Goal: Information Seeking & Learning: Learn about a topic

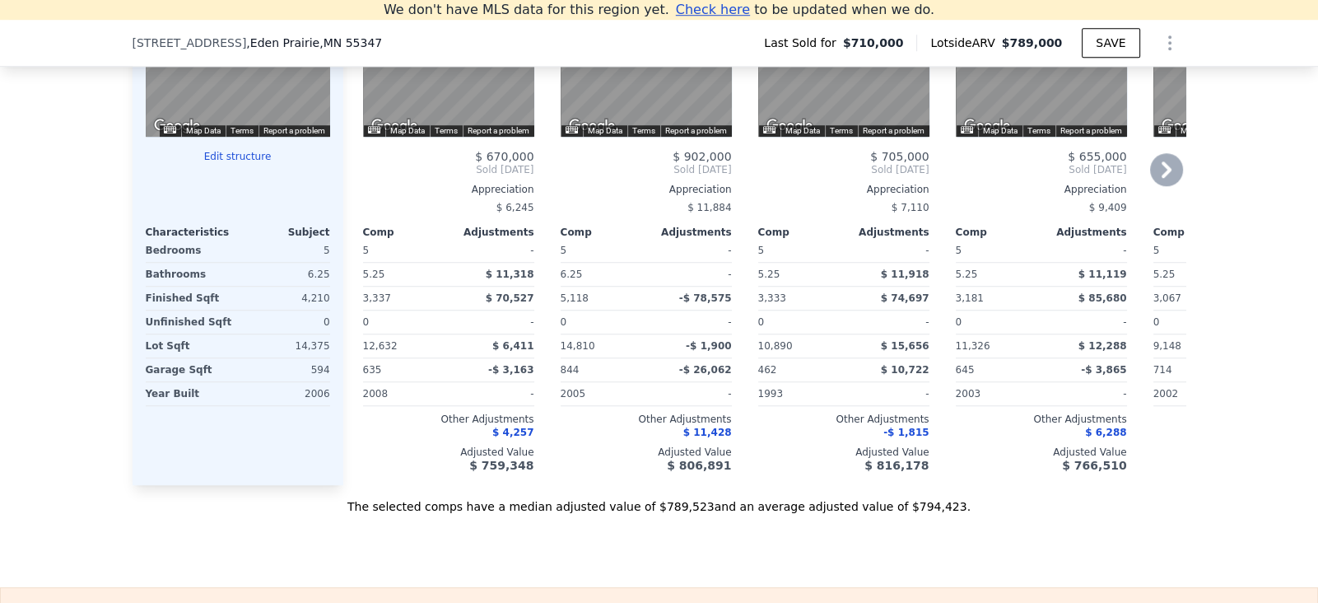
scroll to position [1869, 0]
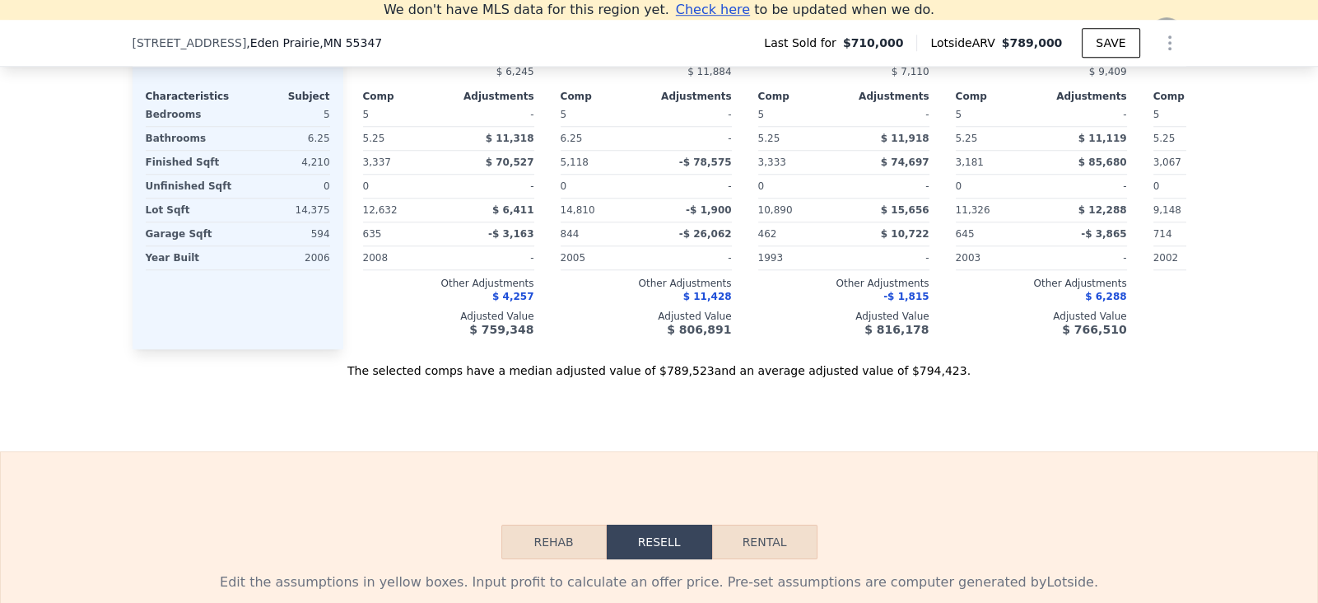
click at [1183, 50] on icon at bounding box center [1166, 33] width 33 height 33
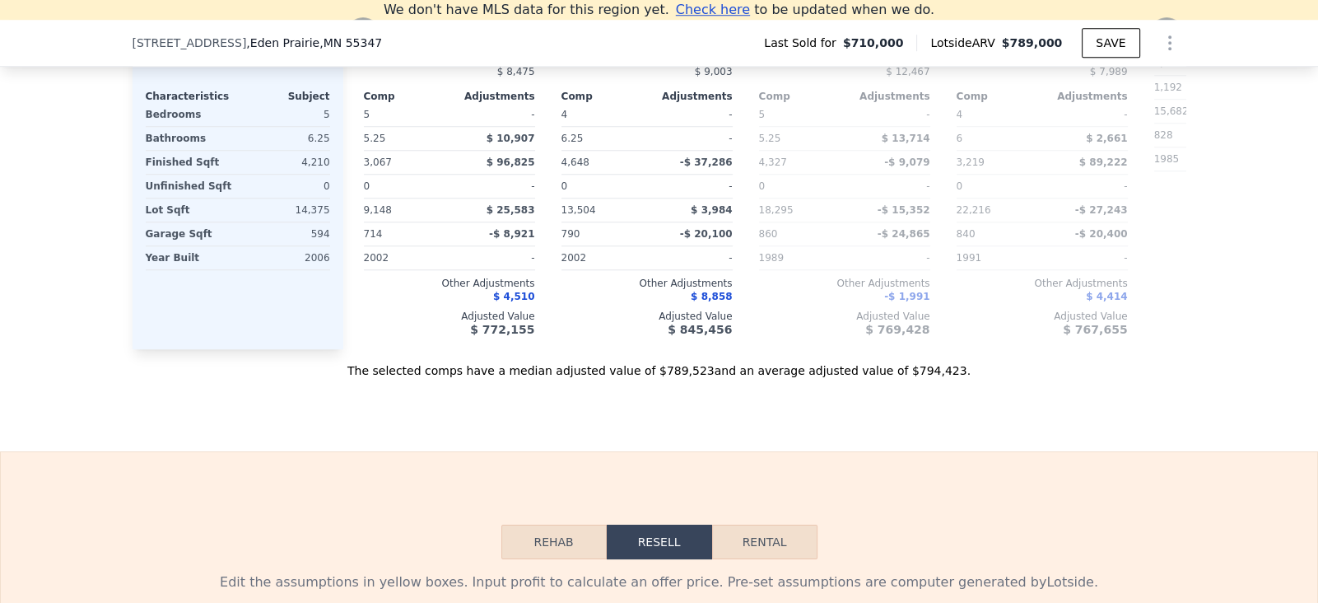
click at [1183, 50] on icon at bounding box center [1166, 33] width 33 height 33
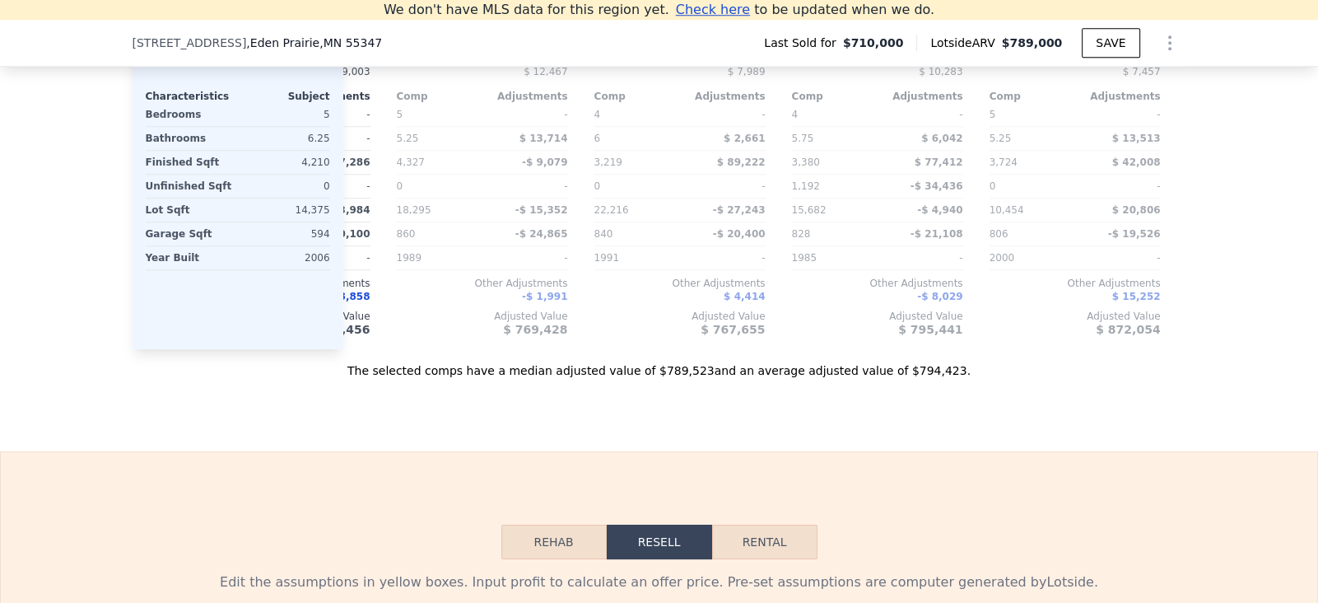
scroll to position [0, 1185]
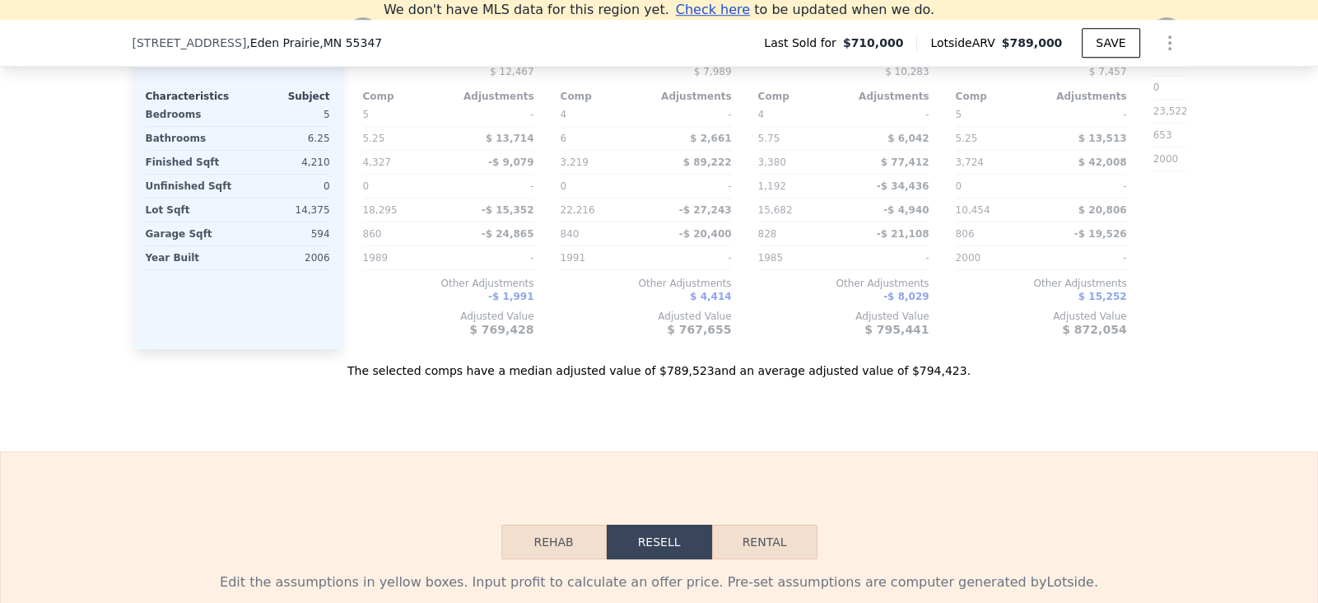
click at [1183, 50] on icon at bounding box center [1166, 33] width 33 height 33
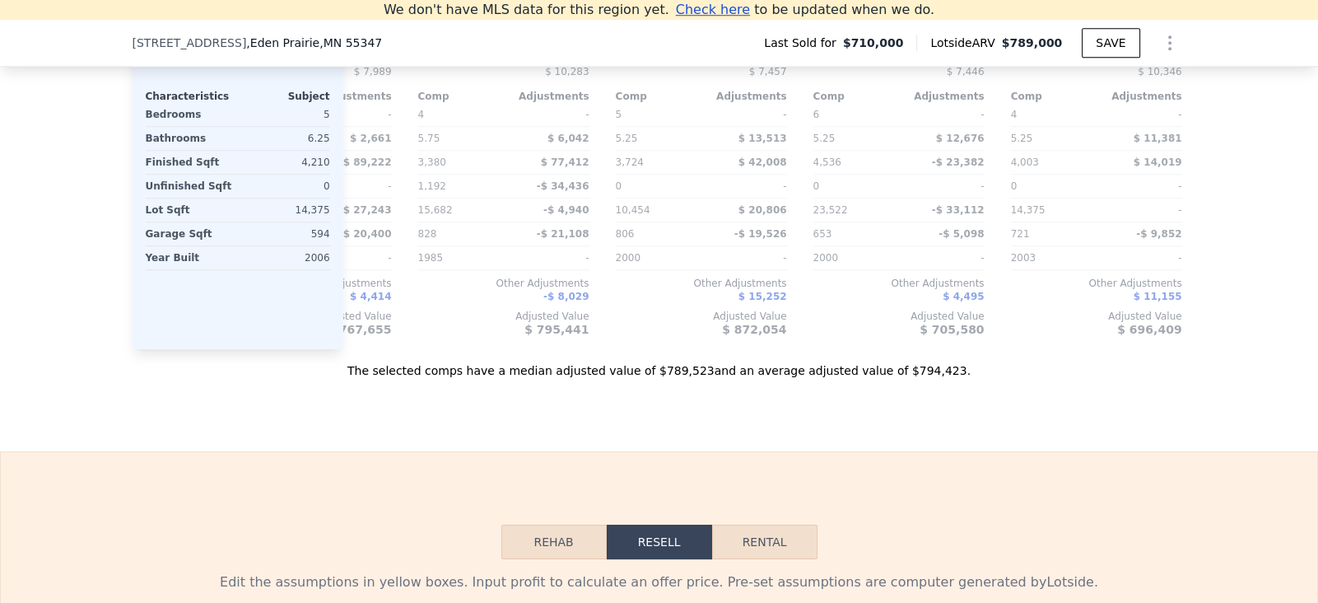
scroll to position [0, 1580]
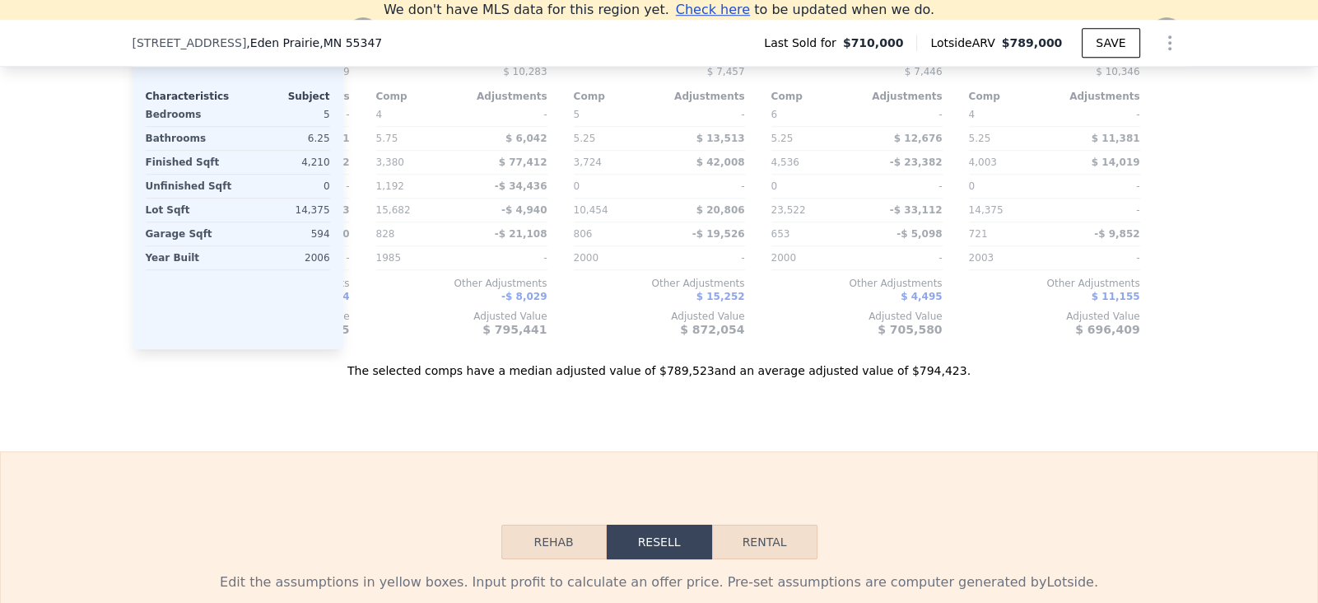
click at [1183, 50] on icon at bounding box center [1166, 33] width 33 height 33
click at [347, 50] on icon at bounding box center [363, 33] width 33 height 33
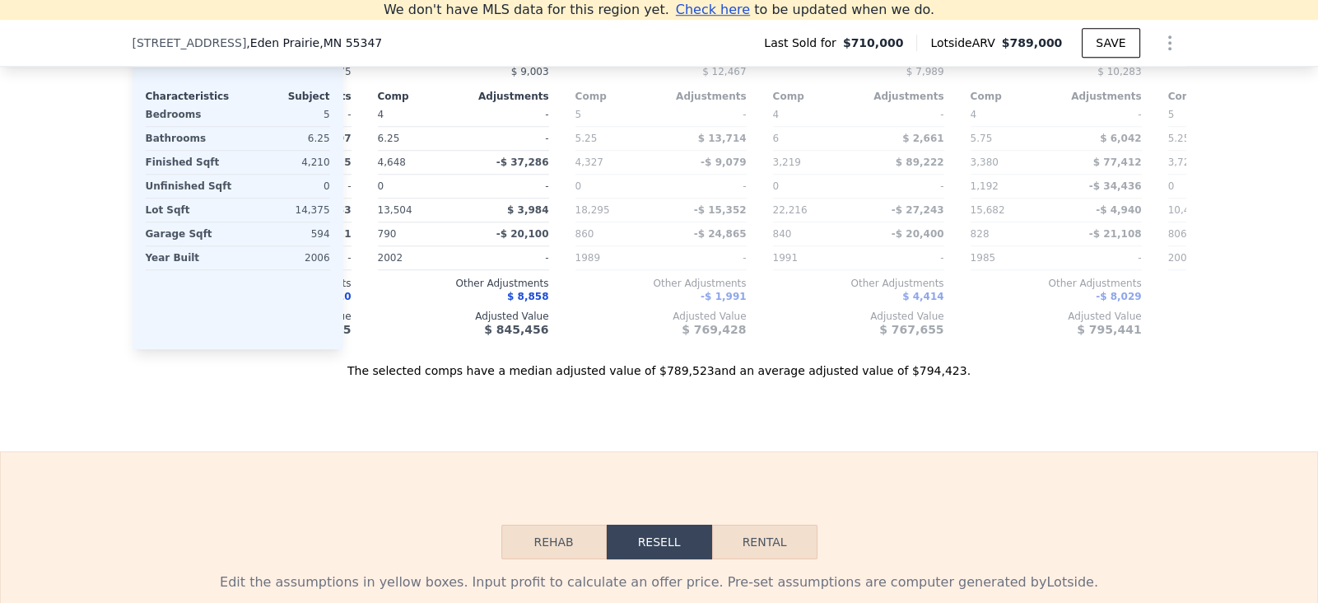
click at [331, 216] on div "$ 643,250 Sold [DATE] Appreciation $ 8,475 Comp Adjustments 5 - 5.25 $ 10,907 3…" at bounding box center [265, 175] width 171 height 322
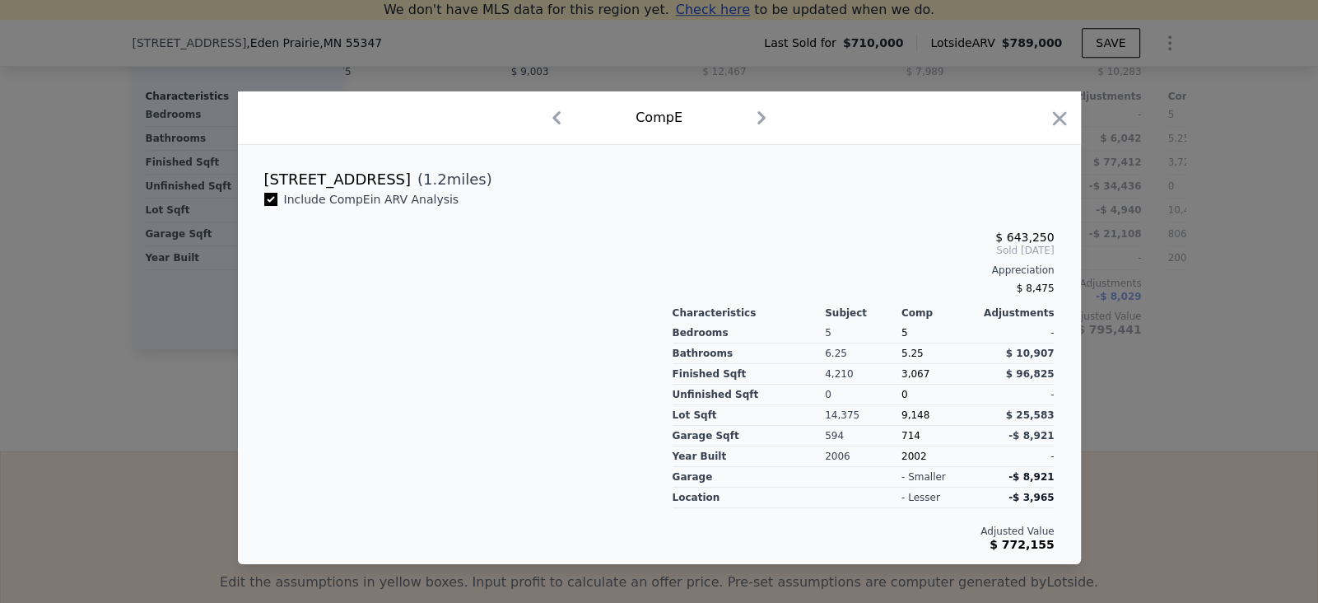
scroll to position [0, 972]
click at [1071, 107] on icon "button" at bounding box center [1059, 118] width 23 height 23
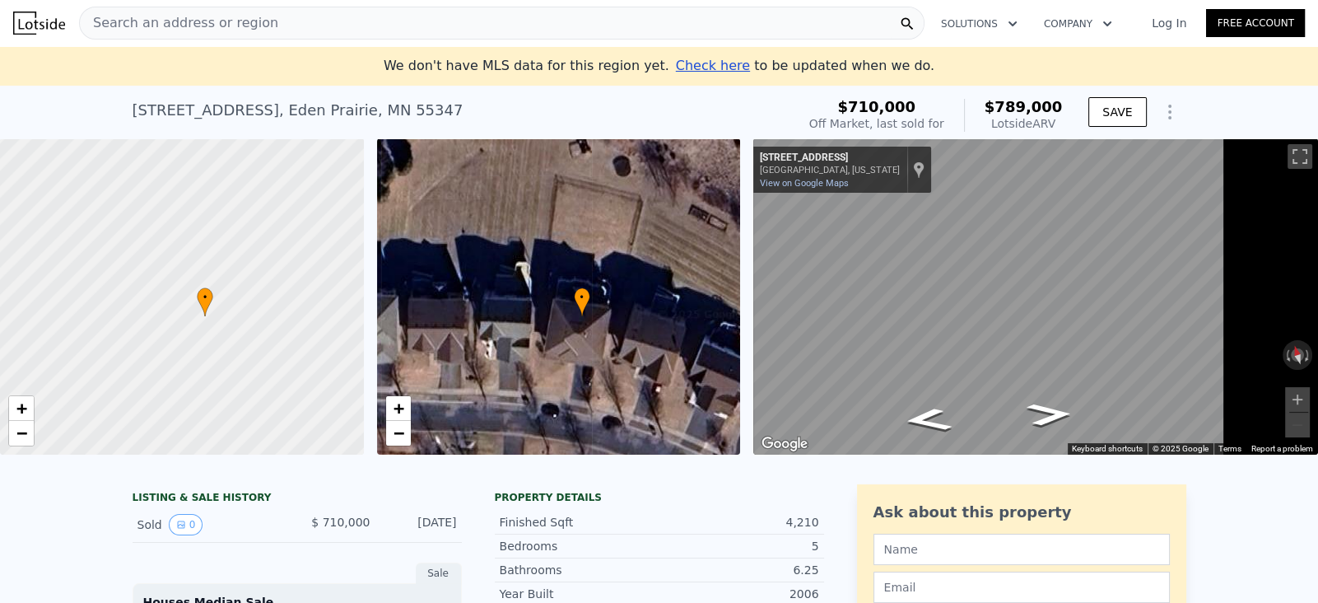
click at [326, 15] on div "Search an address or region" at bounding box center [501, 23] width 845 height 33
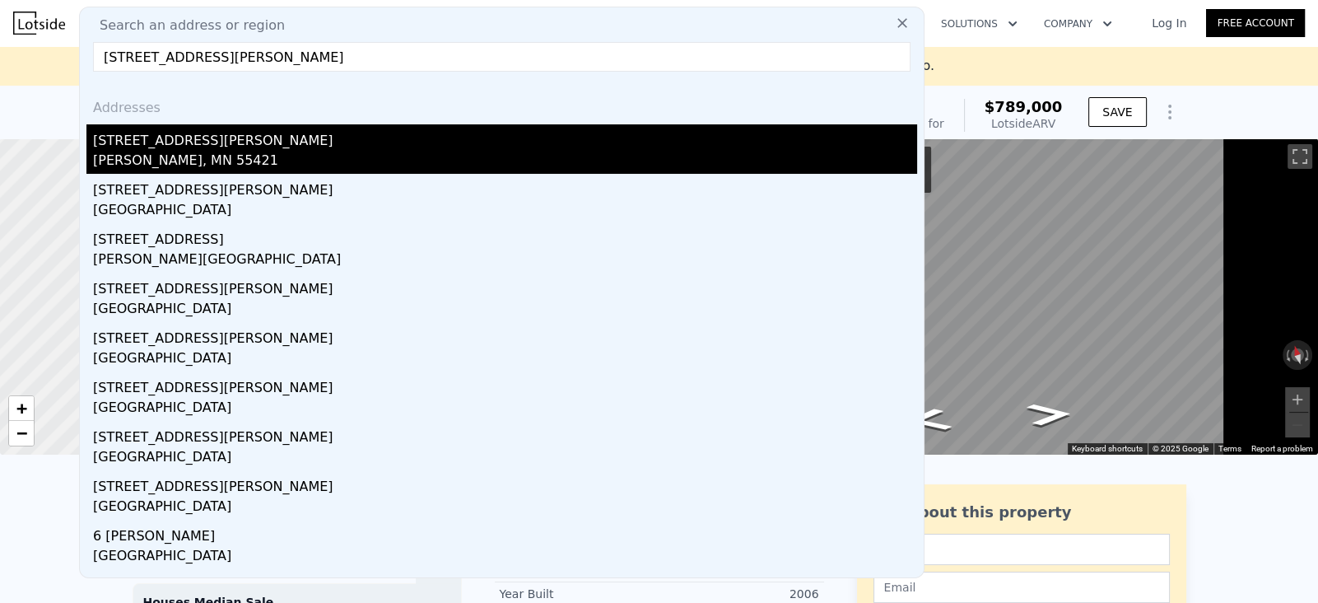
type input "[STREET_ADDRESS][PERSON_NAME]"
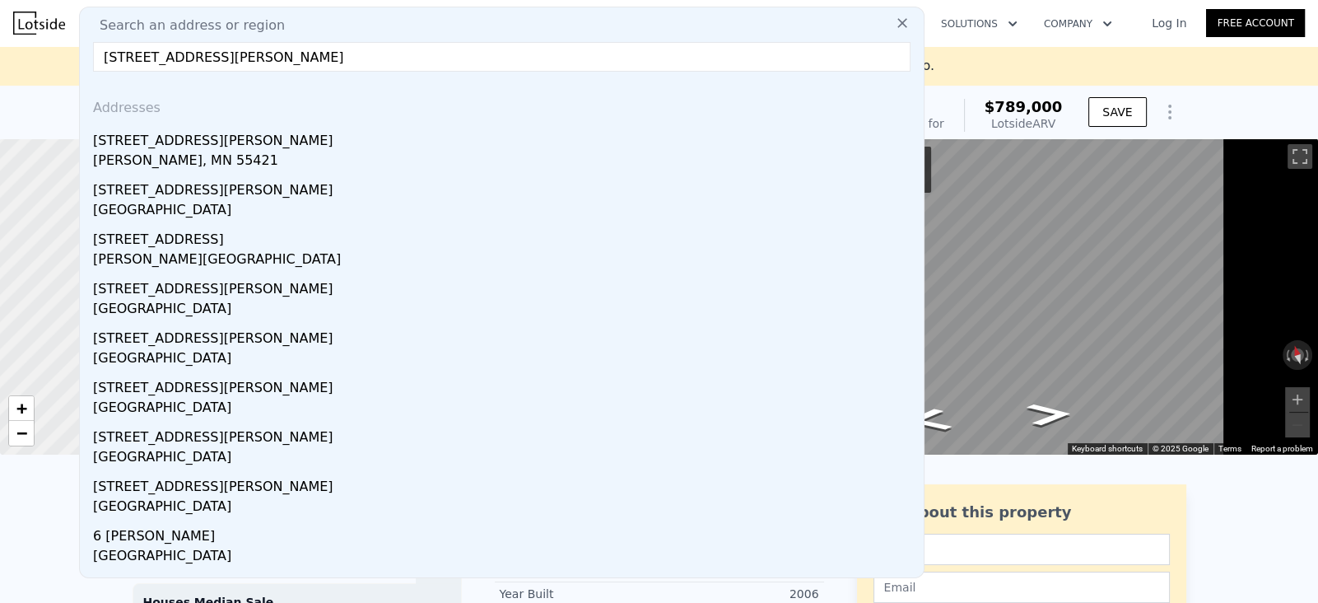
click at [149, 151] on div "[STREET_ADDRESS][PERSON_NAME]" at bounding box center [505, 137] width 824 height 26
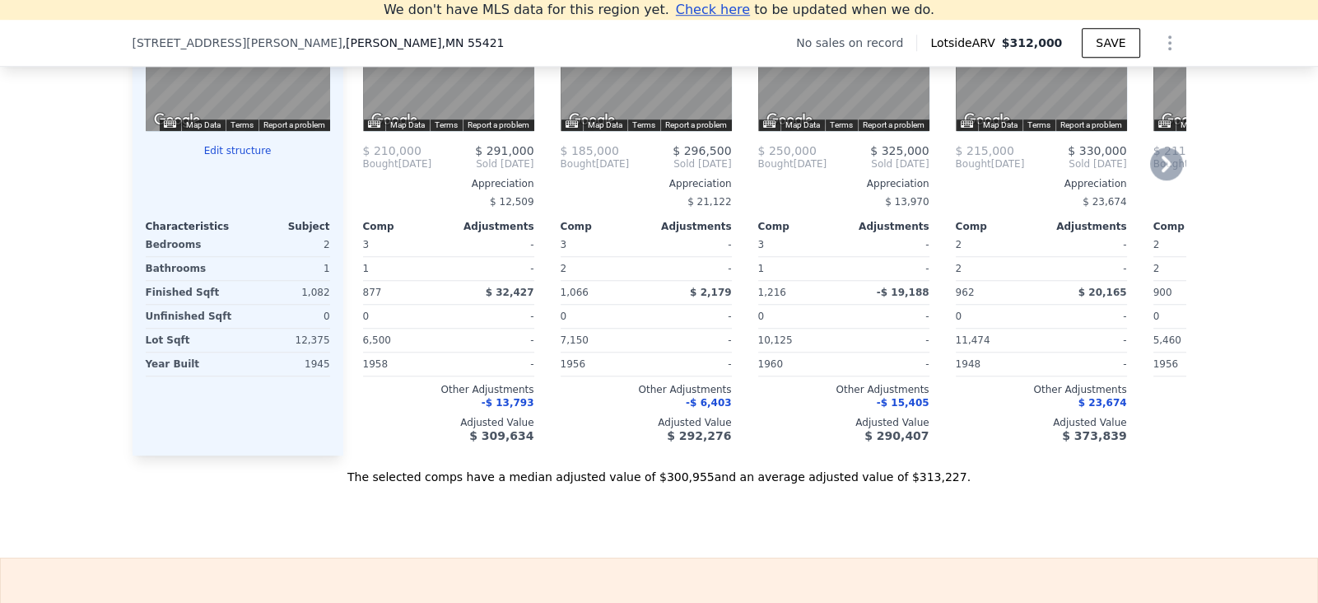
scroll to position [1868, 0]
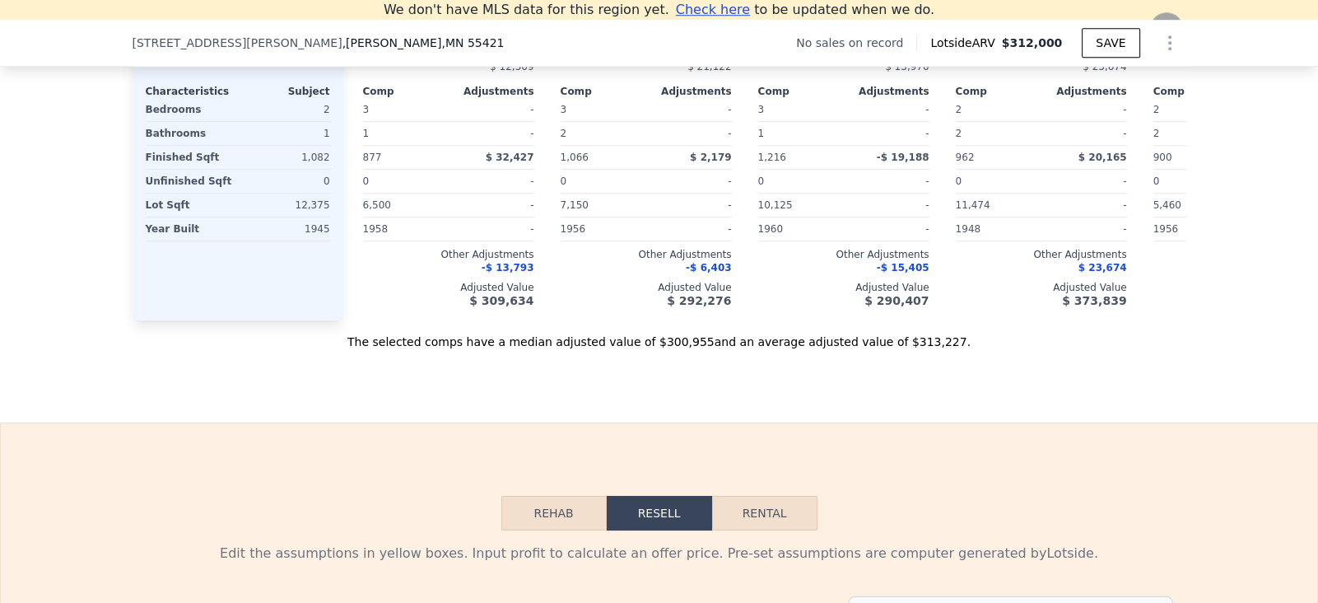
click at [1171, 37] on icon at bounding box center [1166, 29] width 10 height 16
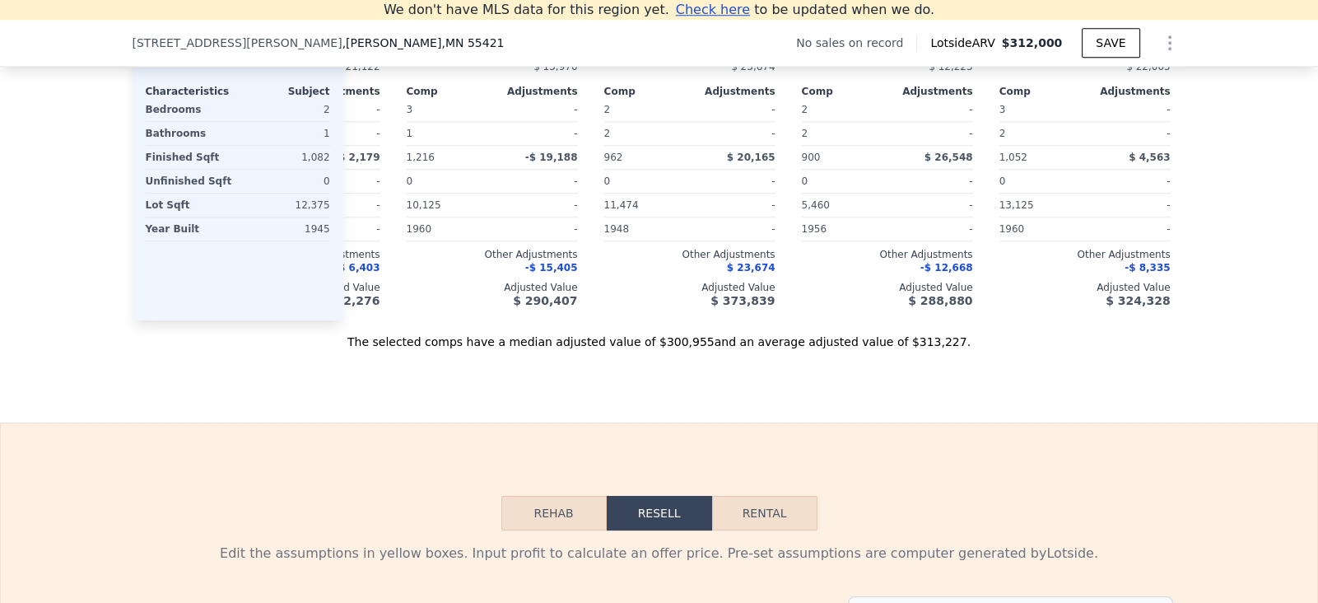
scroll to position [0, 394]
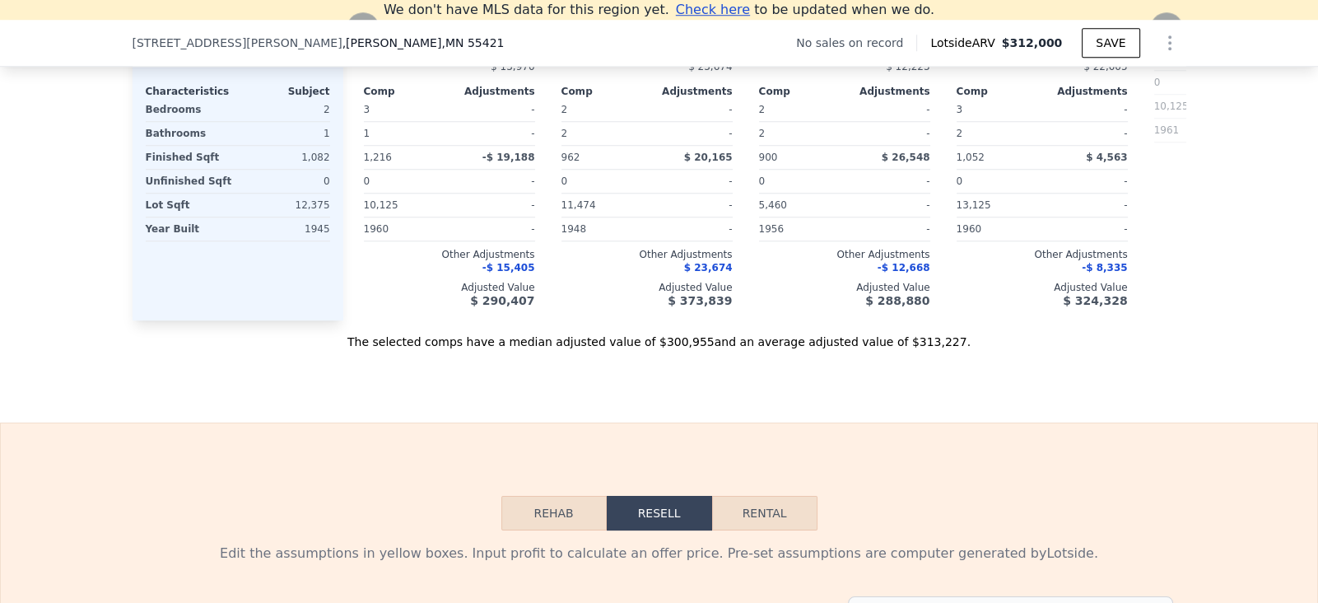
click at [1171, 37] on icon at bounding box center [1166, 29] width 10 height 16
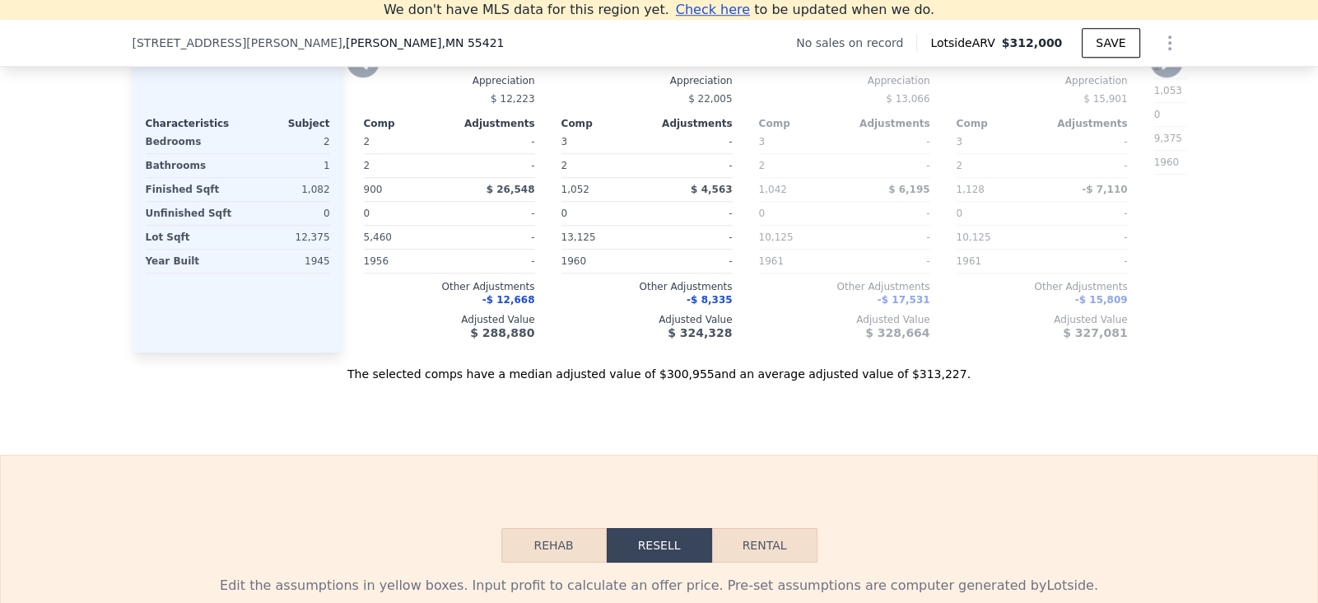
scroll to position [1868, 0]
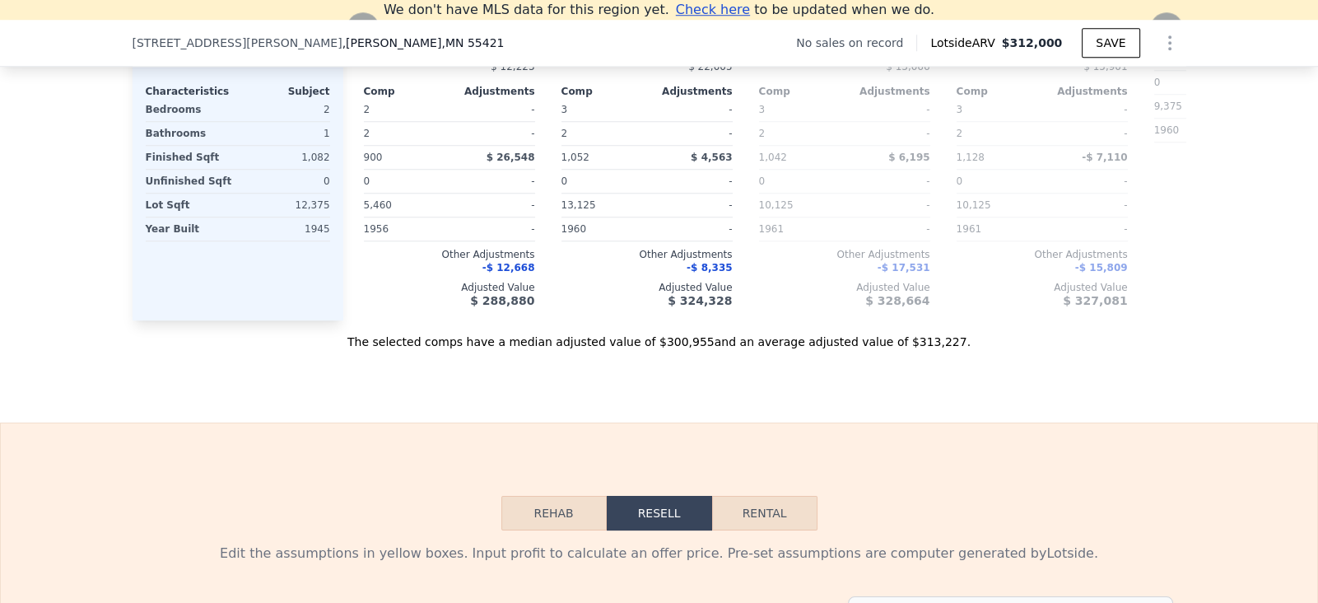
click at [347, 45] on icon at bounding box center [363, 28] width 33 height 33
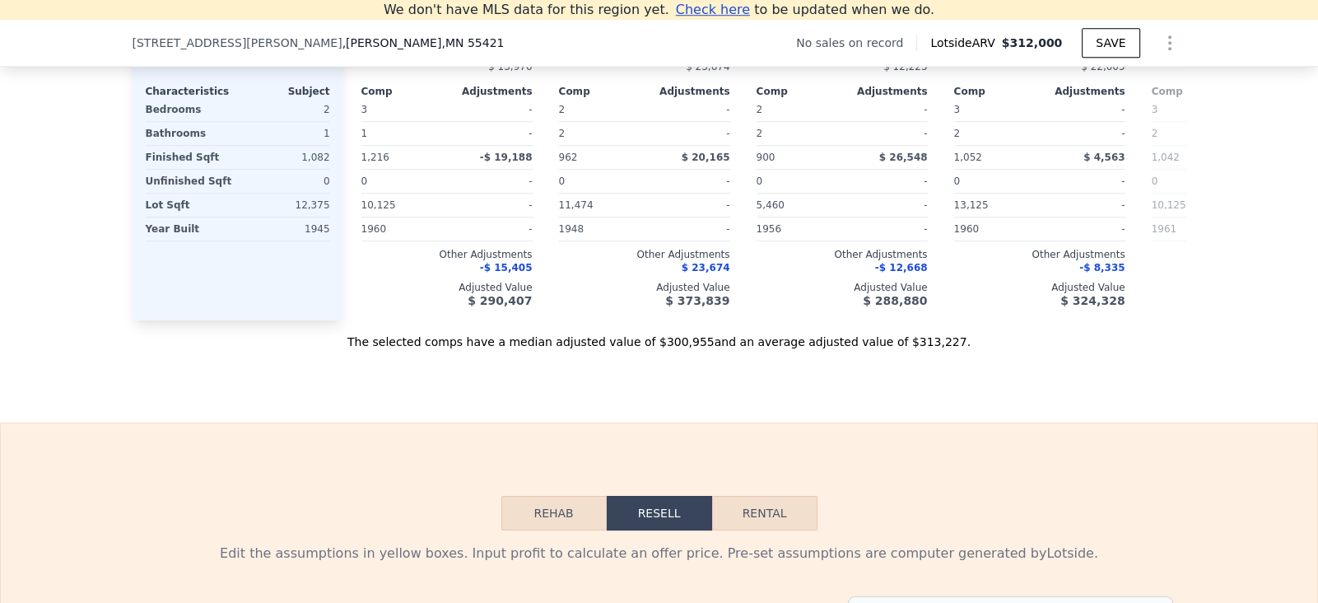
scroll to position [0, 394]
click at [347, 45] on icon at bounding box center [363, 28] width 33 height 33
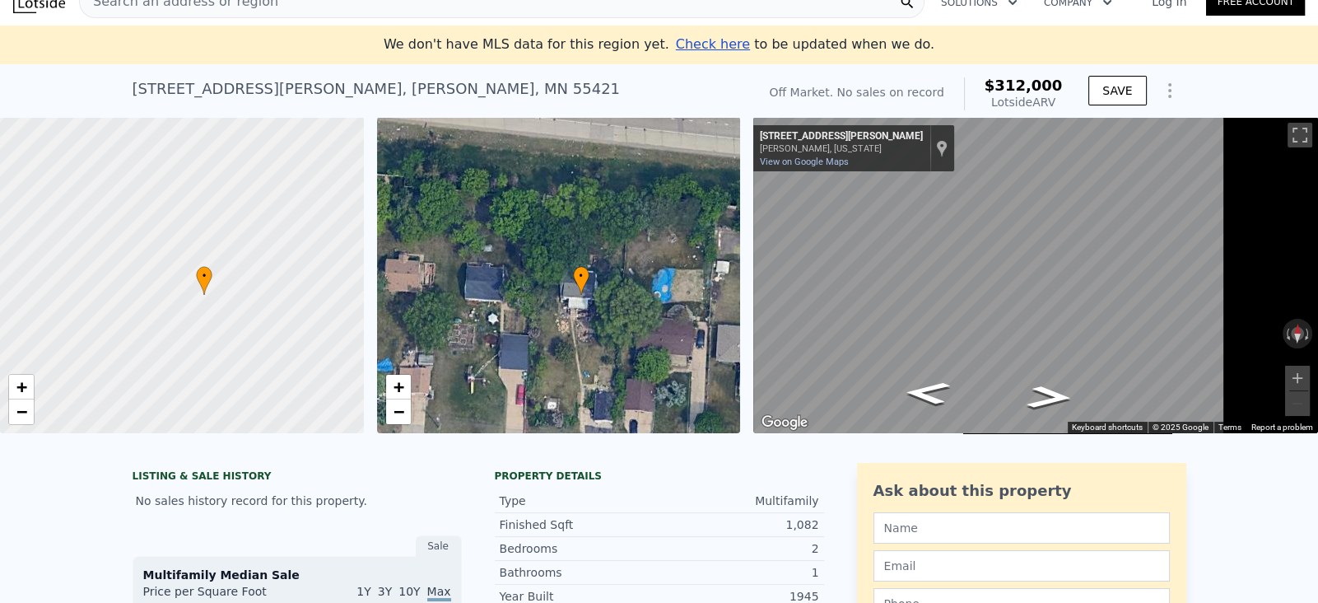
scroll to position [0, 0]
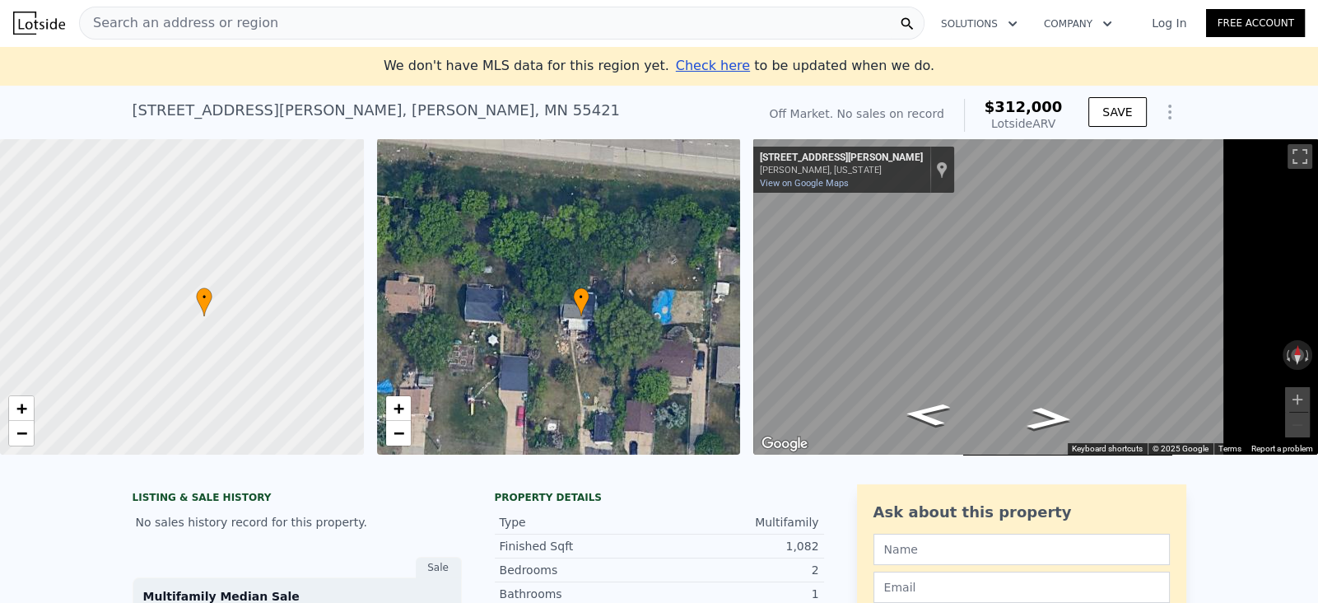
click at [1180, 122] on icon "Show Options" at bounding box center [1170, 112] width 20 height 20
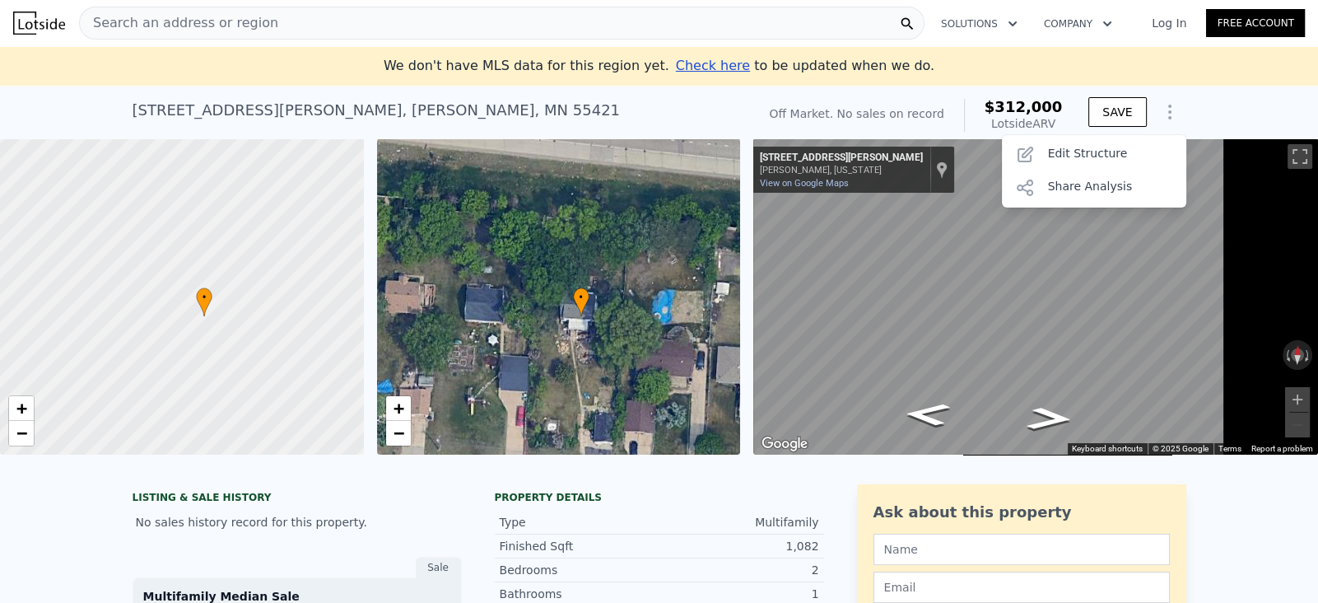
click at [750, 123] on div "[STREET_ADDRESS][PERSON_NAME][PERSON_NAME] No sales on record (~ARV $312k )" at bounding box center [441, 115] width 617 height 46
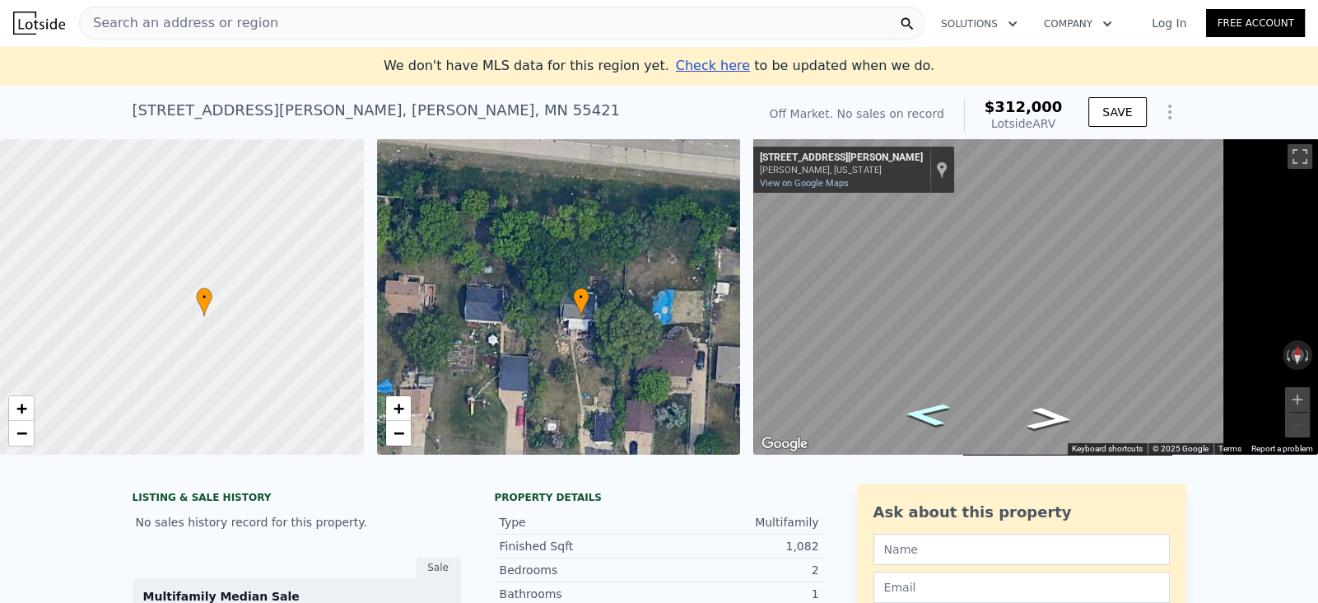
click at [970, 431] on icon "Go West, Cheri Ln NE" at bounding box center [927, 415] width 85 height 34
click at [1298, 412] on button "Zoom in" at bounding box center [1297, 399] width 25 height 25
click at [1301, 412] on button "Zoom in" at bounding box center [1297, 399] width 25 height 25
click at [957, 176] on div "← Move left → Move right ↑ Move up ↓ Move down + Zoom in - Zoom out [STREET_ADD…" at bounding box center [1035, 296] width 565 height 316
click at [1288, 412] on button "Zoom in" at bounding box center [1297, 399] width 25 height 25
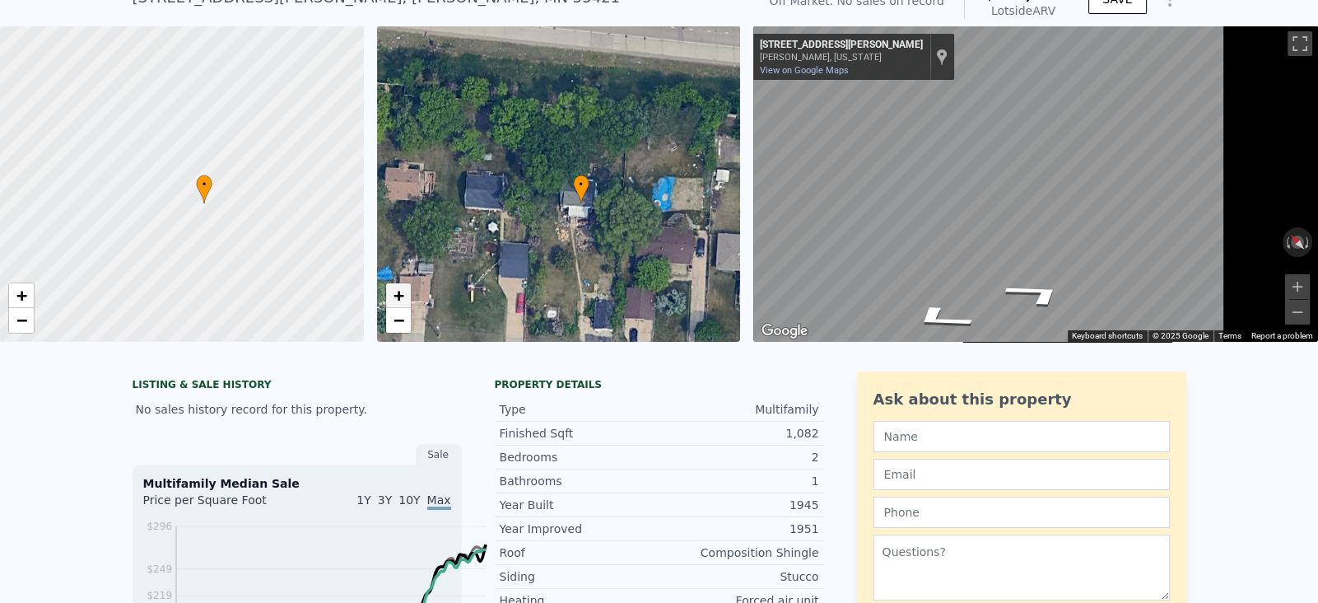
click at [403, 305] on span "+" at bounding box center [398, 295] width 11 height 21
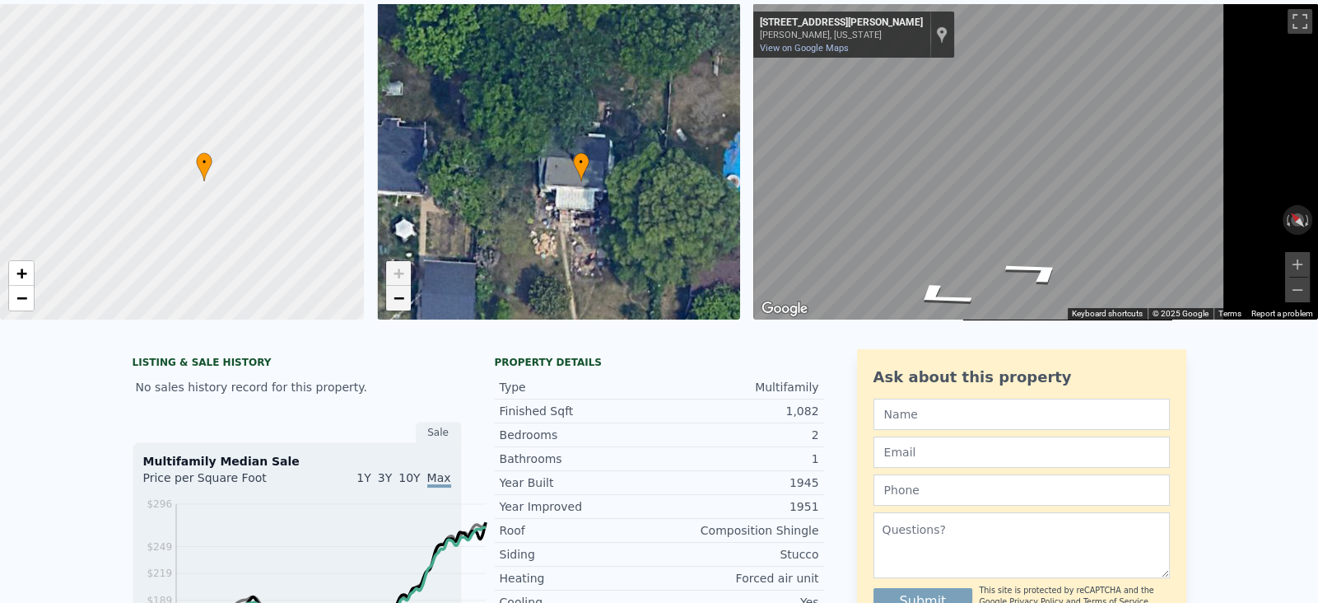
click at [411, 310] on link "−" at bounding box center [398, 298] width 25 height 25
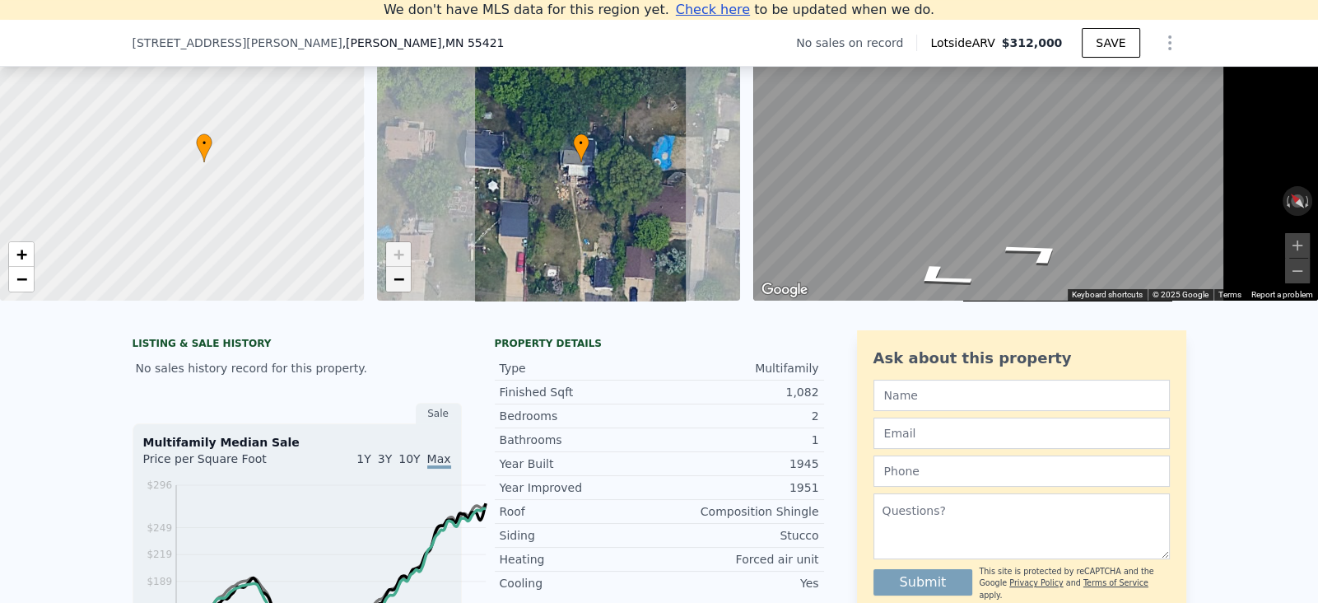
click at [411, 291] on link "−" at bounding box center [398, 279] width 25 height 25
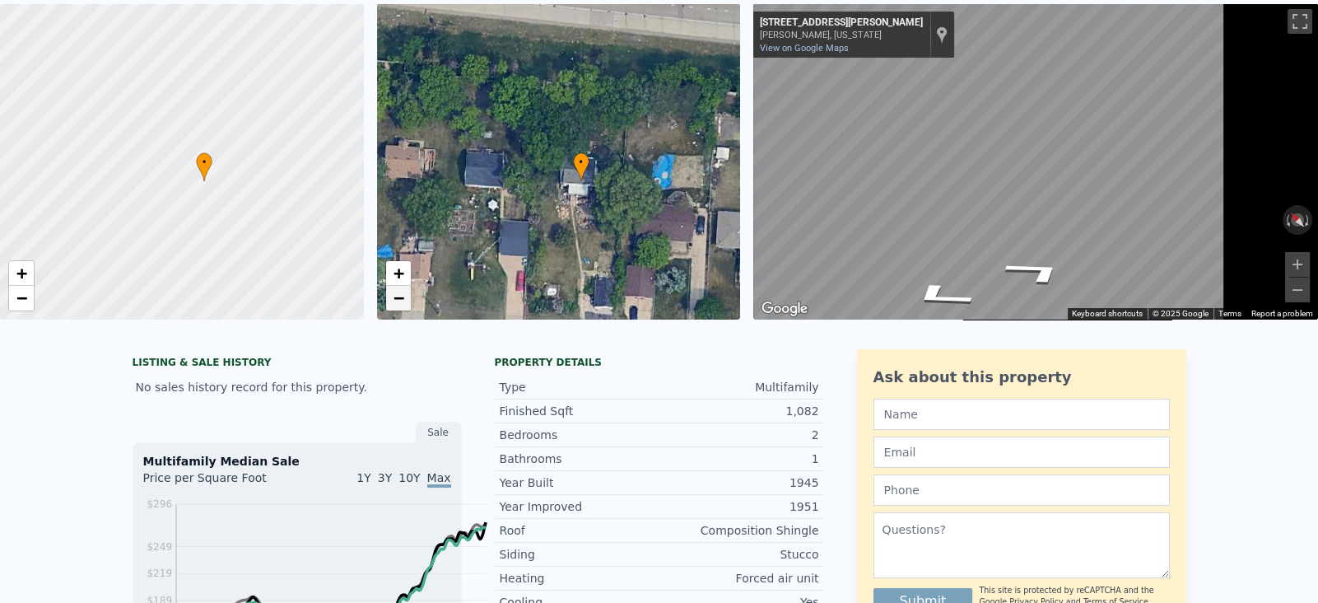
click at [403, 308] on span "−" at bounding box center [398, 297] width 11 height 21
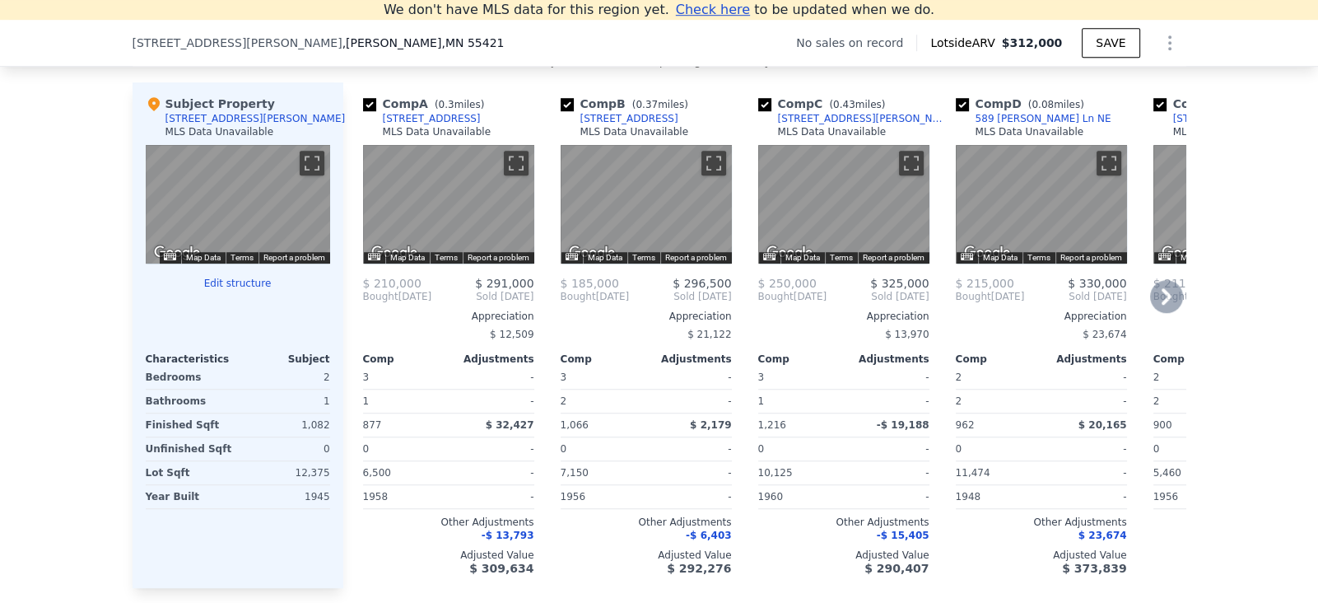
scroll to position [1735, 0]
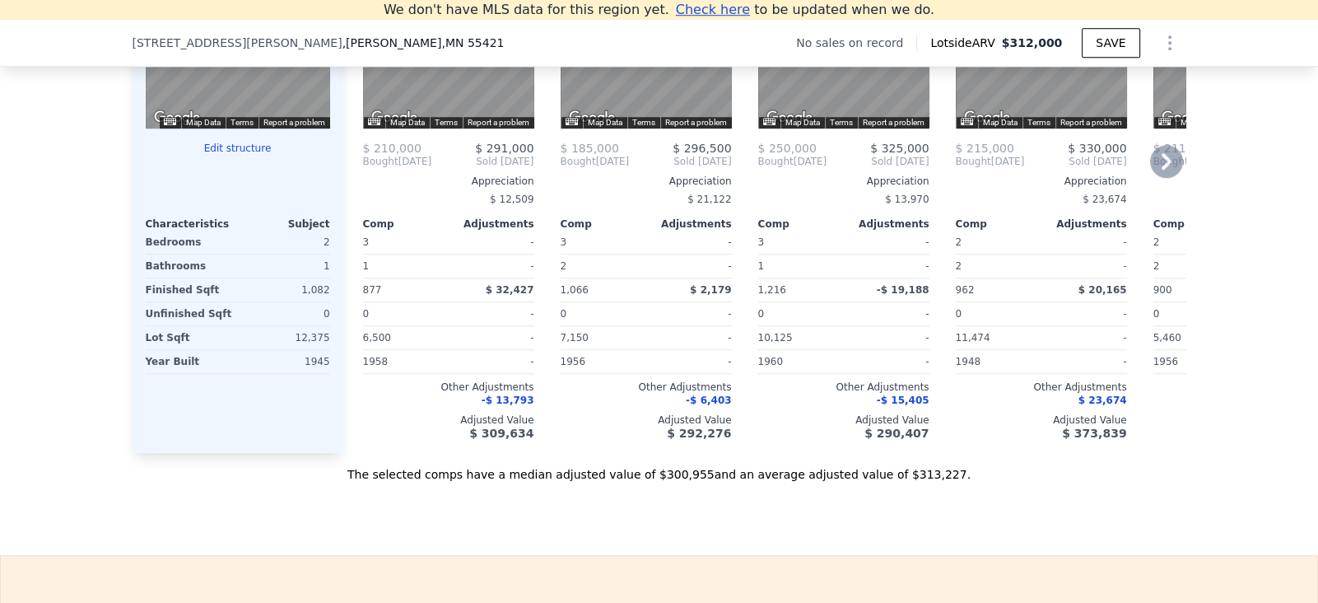
click at [1183, 178] on icon at bounding box center [1166, 161] width 33 height 33
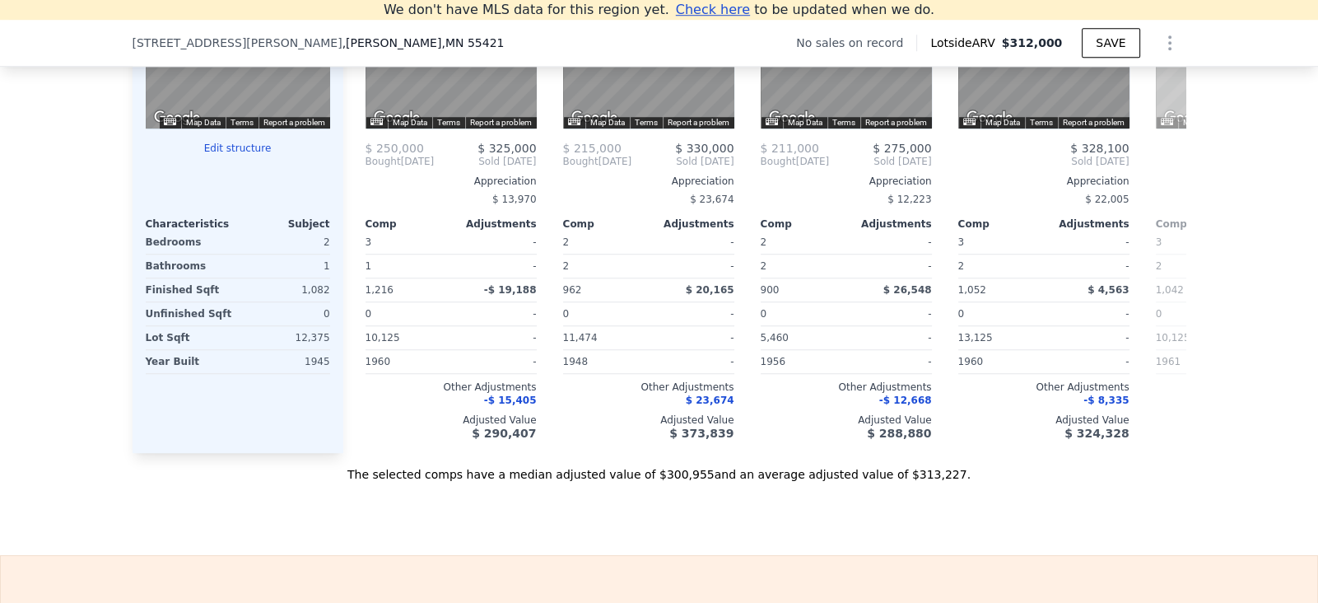
scroll to position [0, 394]
click at [1183, 178] on icon at bounding box center [1166, 161] width 33 height 33
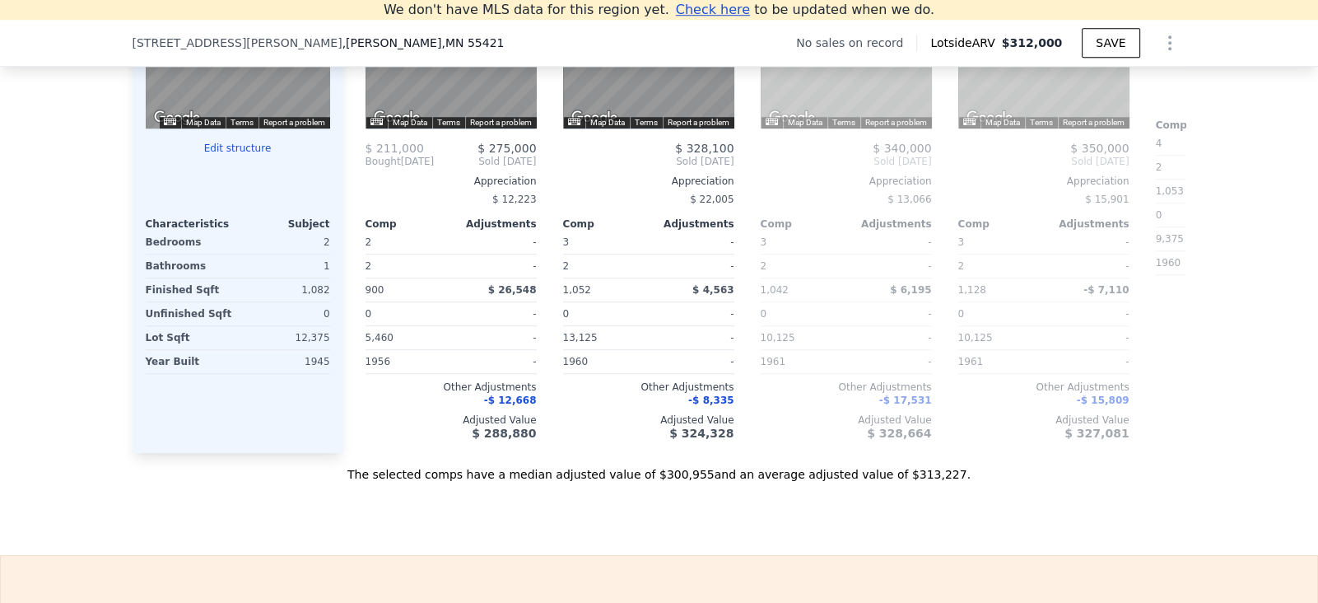
scroll to position [0, 789]
click at [1186, 347] on div "Comp A ( 0.3 miles) [STREET_ADDRESS] MLS Data Unavailable ← Move left → Move ri…" at bounding box center [764, 199] width 843 height 505
click at [1183, 178] on icon at bounding box center [1166, 161] width 33 height 33
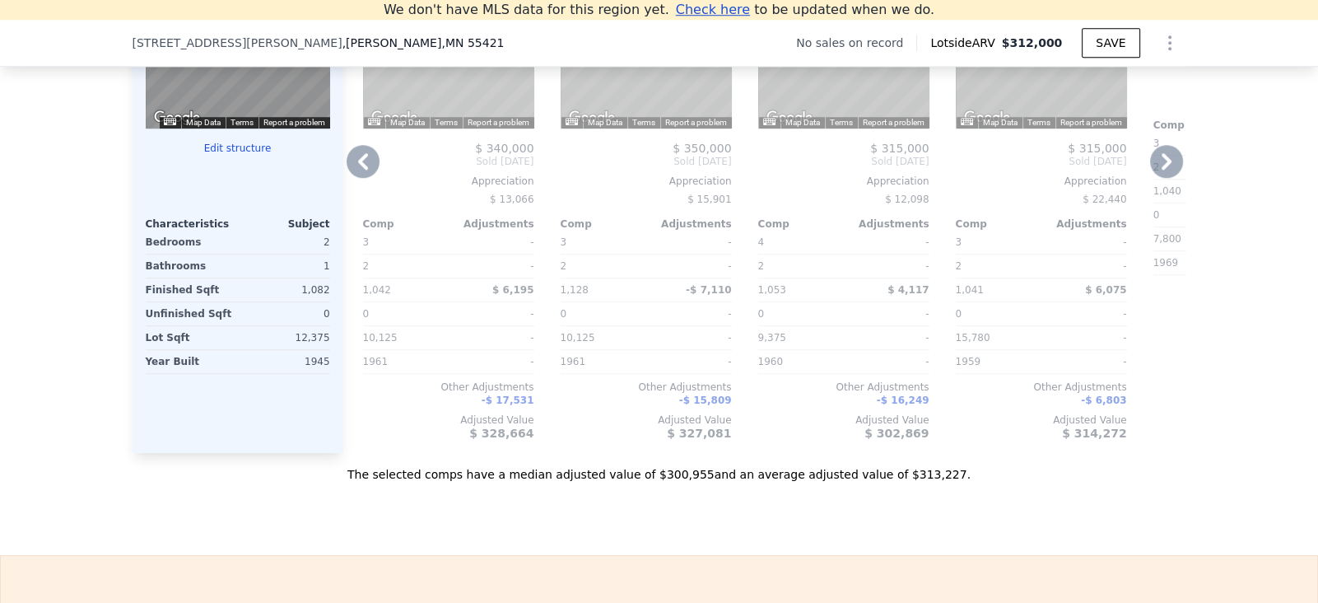
click at [1183, 178] on icon at bounding box center [1166, 161] width 33 height 33
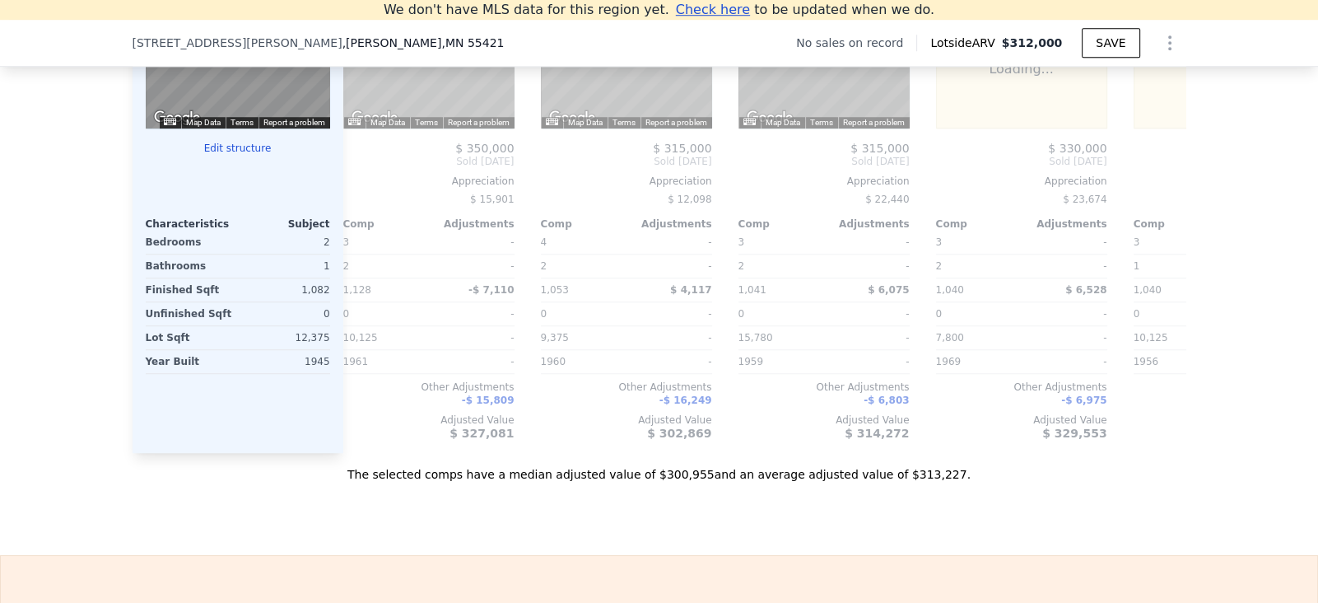
scroll to position [0, 1580]
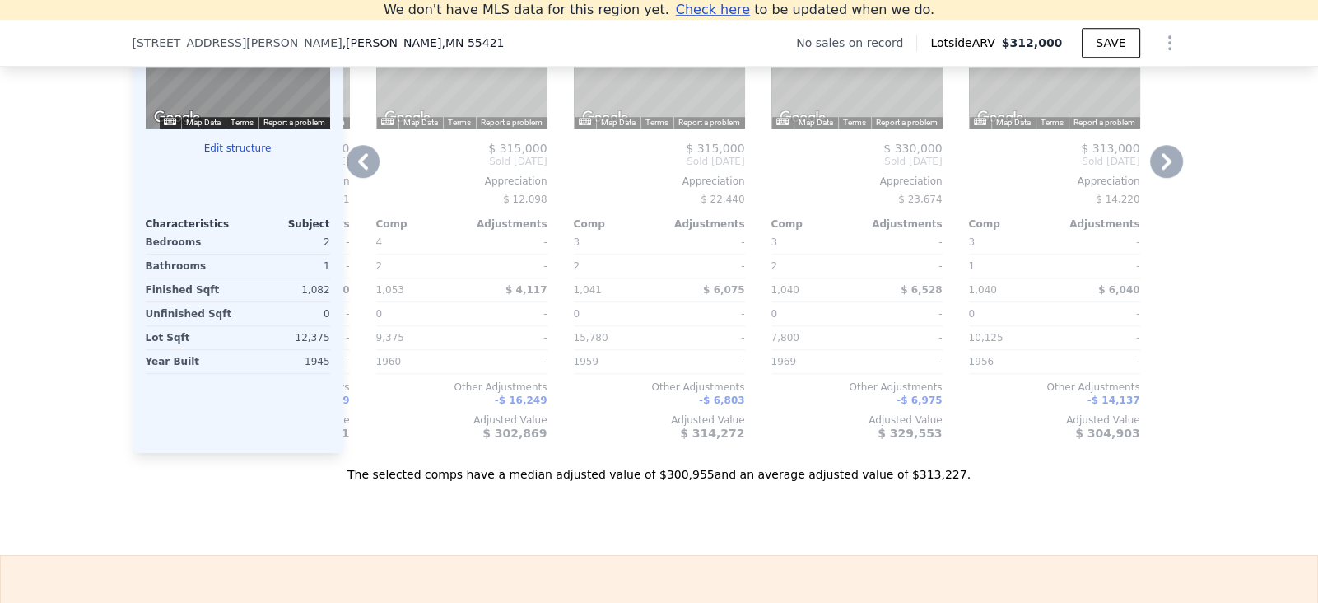
click at [1183, 178] on icon at bounding box center [1166, 161] width 33 height 33
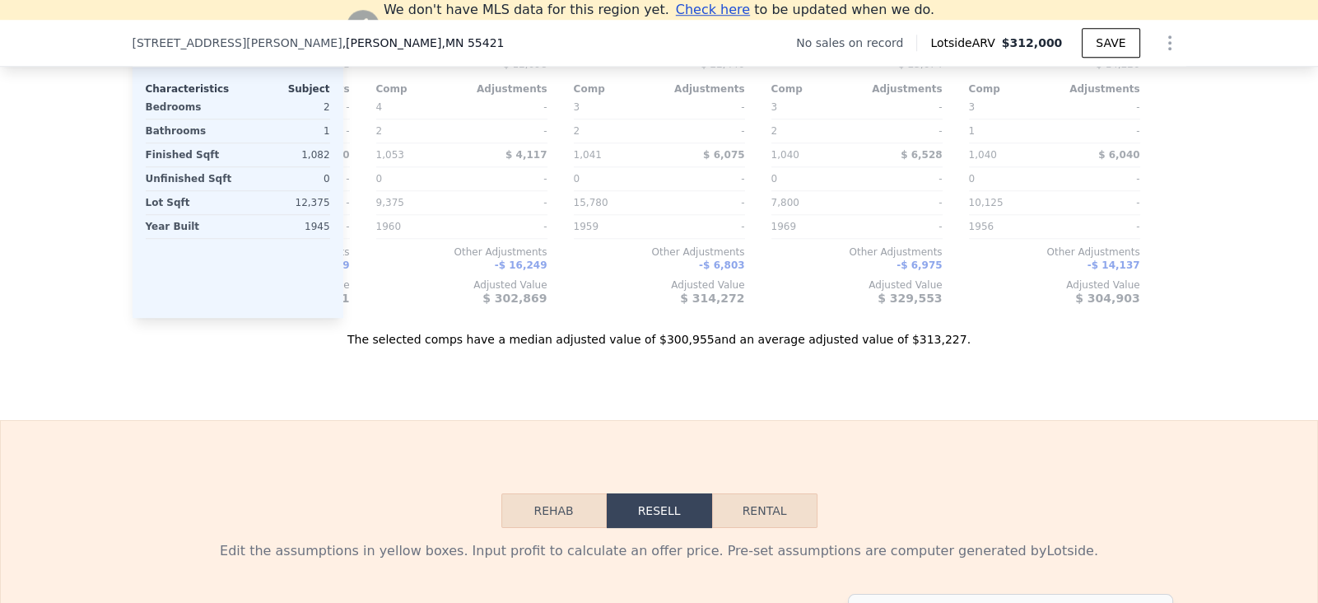
scroll to position [1735, 0]
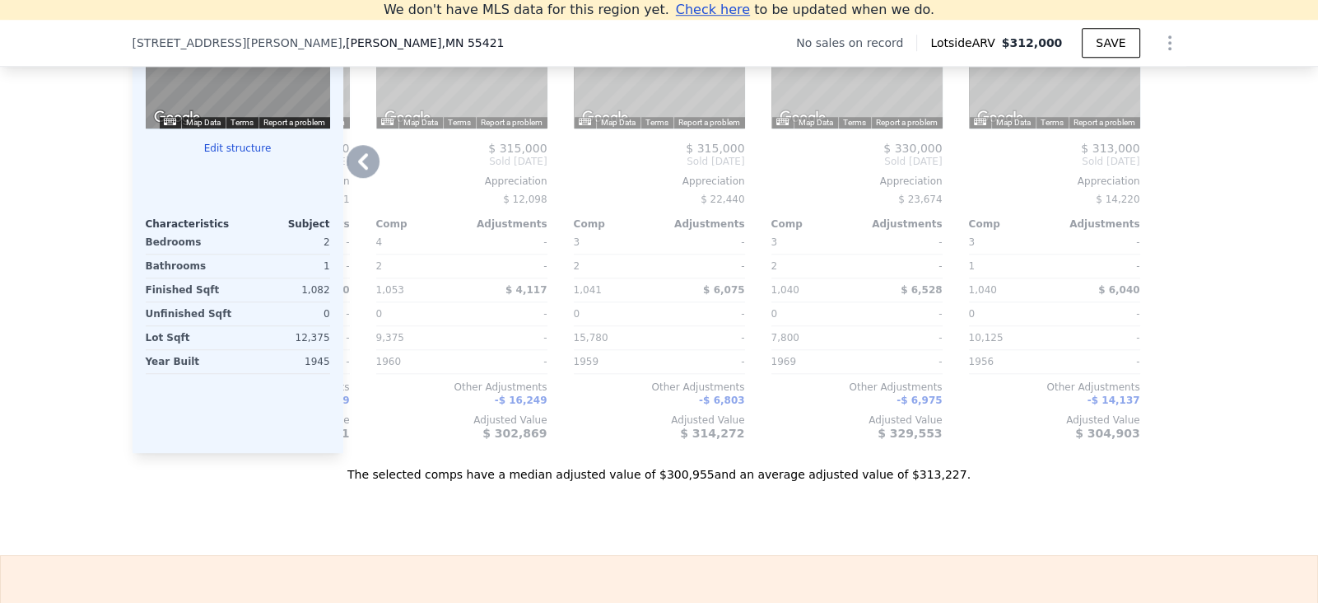
click at [347, 178] on icon at bounding box center [363, 161] width 33 height 33
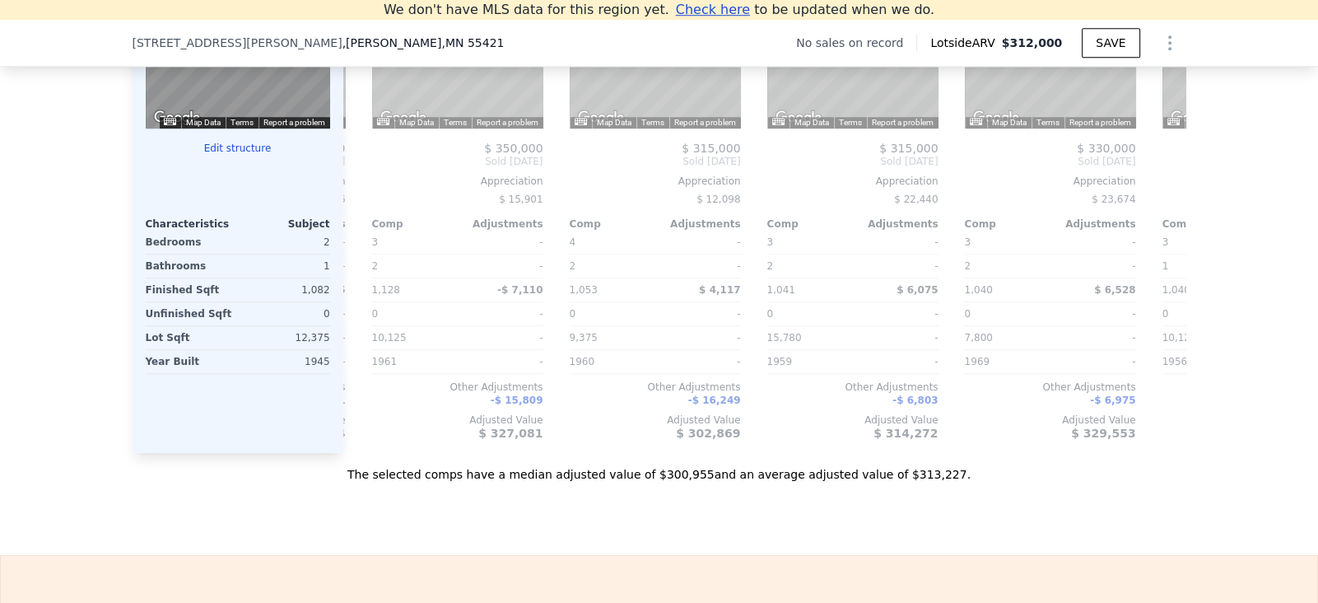
scroll to position [0, 1367]
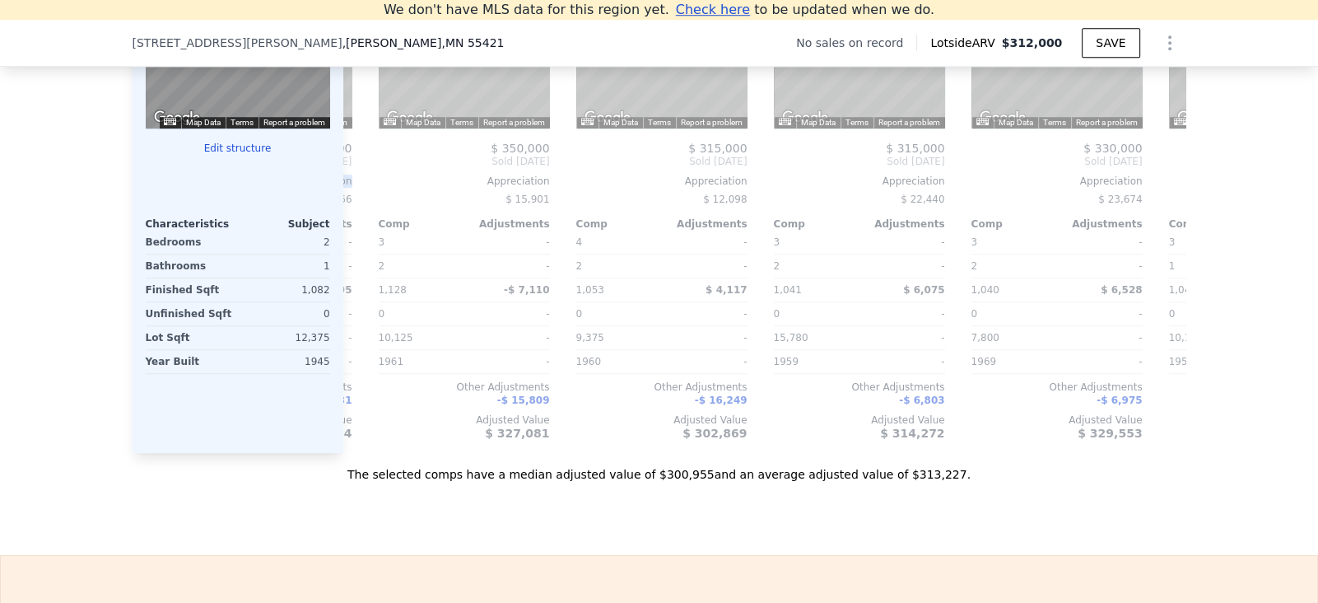
click at [332, 342] on div "$ 340,000 Sold [DATE] Appreciation $ 13,066 Comp Adjustments 3 - 2 - 1,042 $ 6,…" at bounding box center [266, 291] width 171 height 298
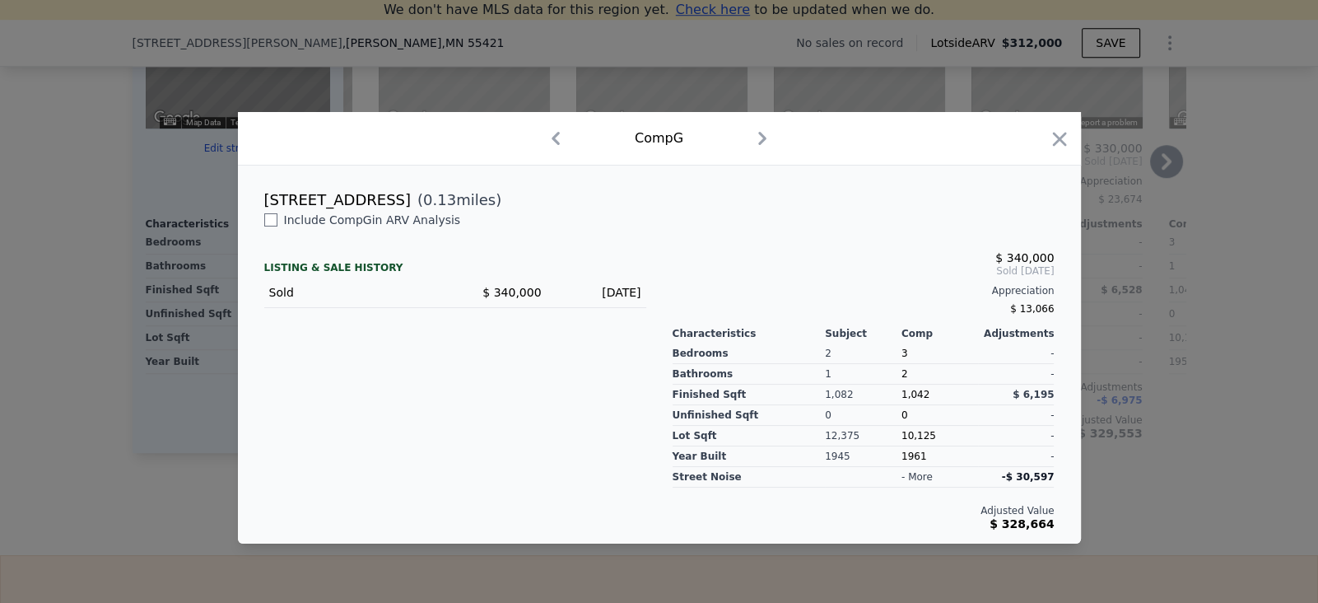
click at [545, 125] on icon "button" at bounding box center [555, 138] width 26 height 26
checkbox input "true"
click at [545, 125] on icon "button" at bounding box center [557, 138] width 26 height 26
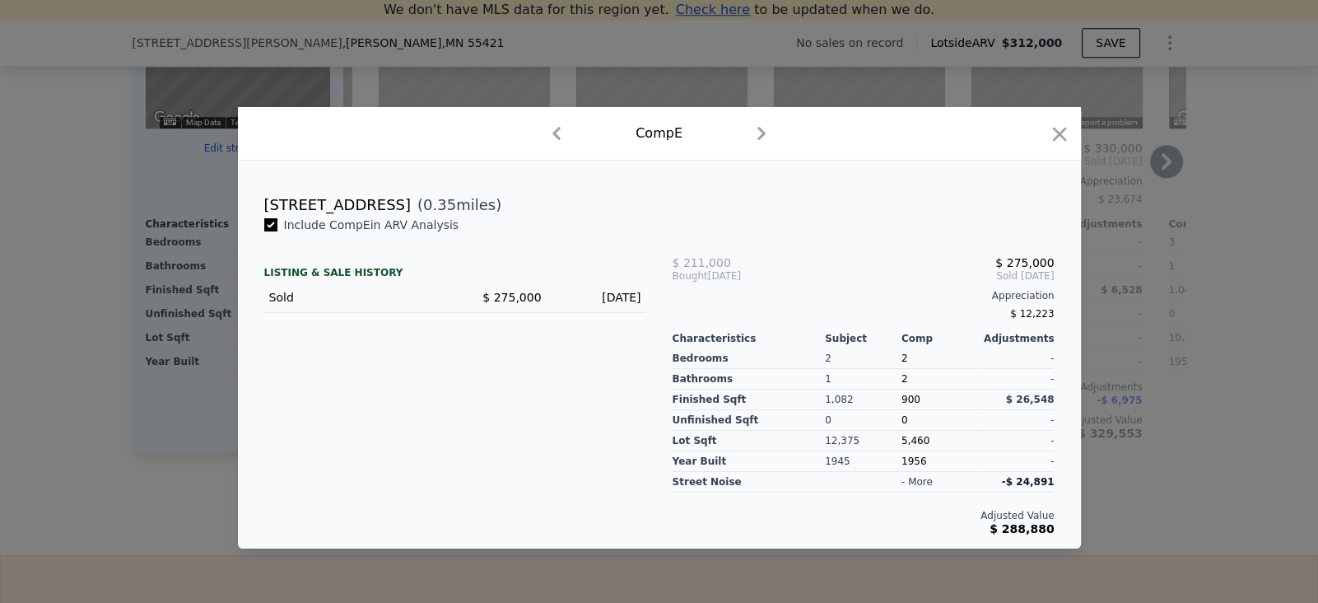
click at [543, 121] on icon "button" at bounding box center [556, 133] width 26 height 26
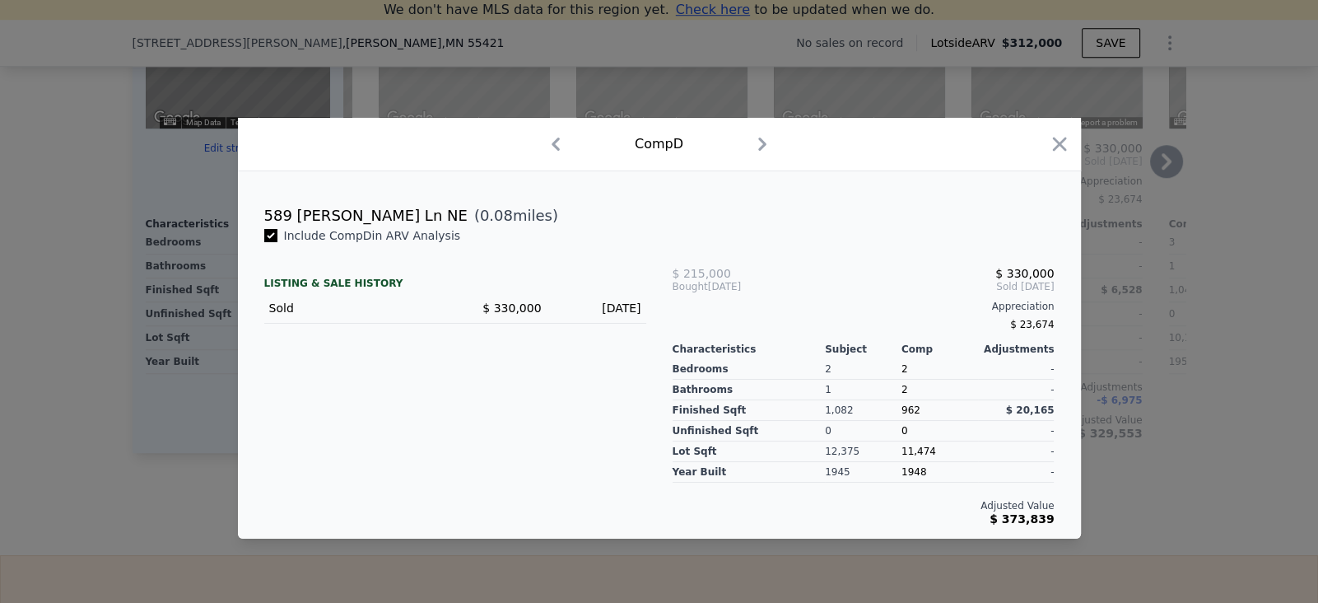
click at [542, 131] on icon "button" at bounding box center [555, 144] width 26 height 26
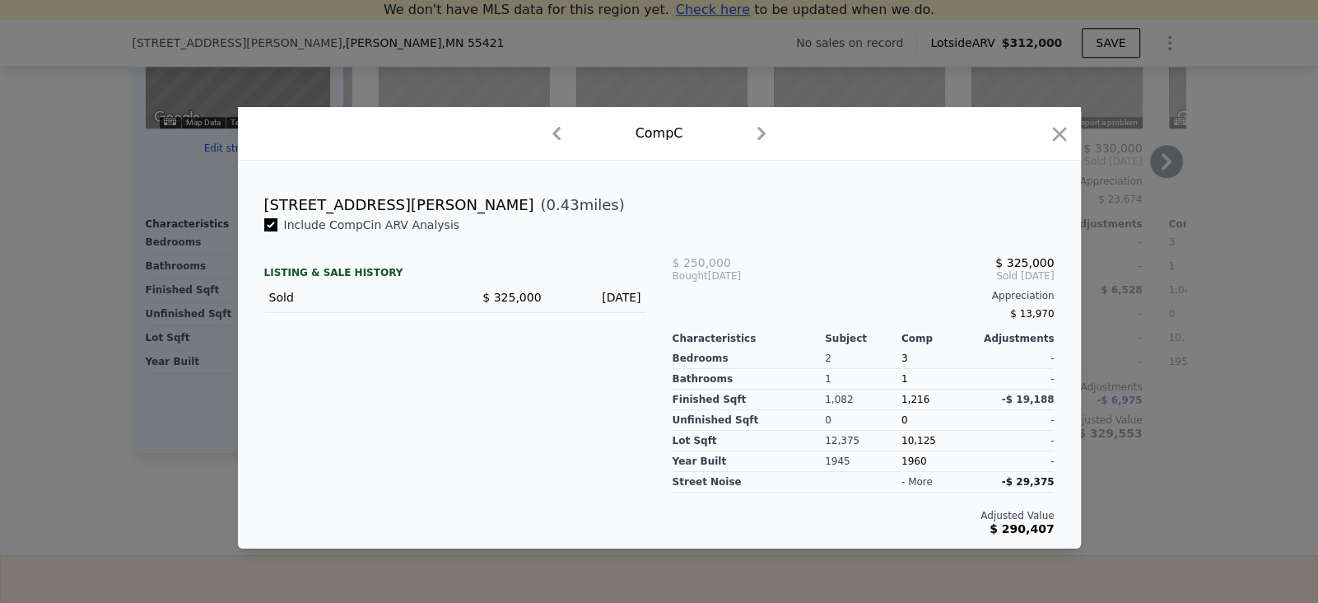
click at [768, 120] on icon "button" at bounding box center [761, 133] width 26 height 26
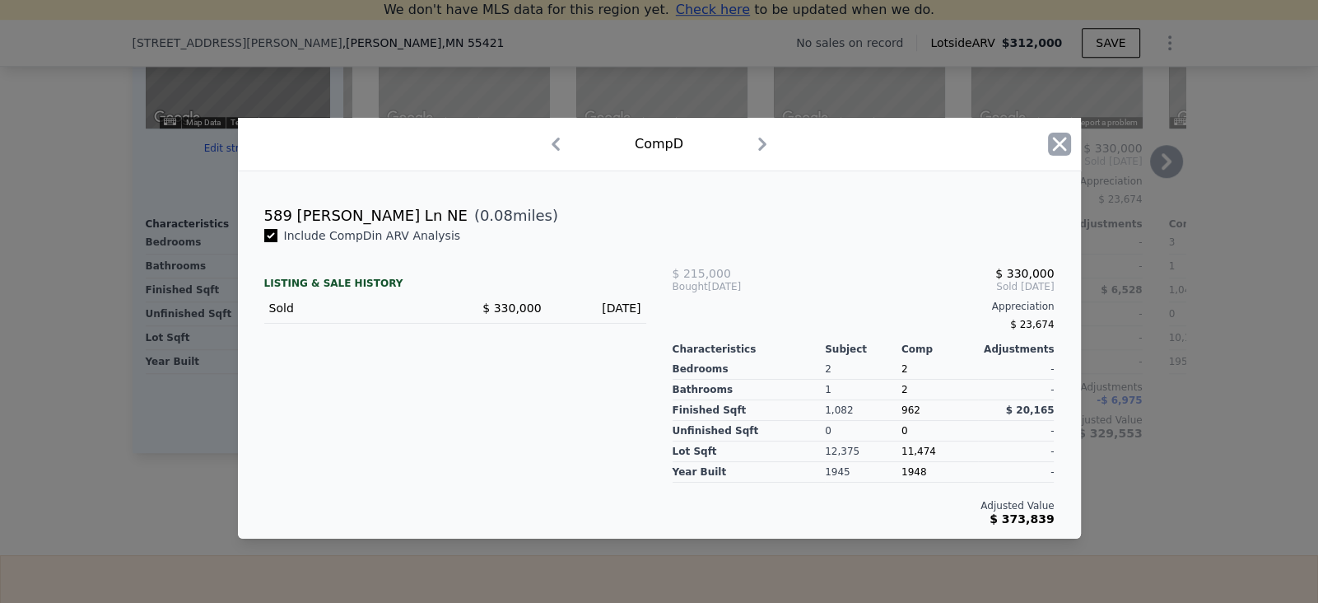
click at [1071, 133] on icon "button" at bounding box center [1059, 144] width 23 height 23
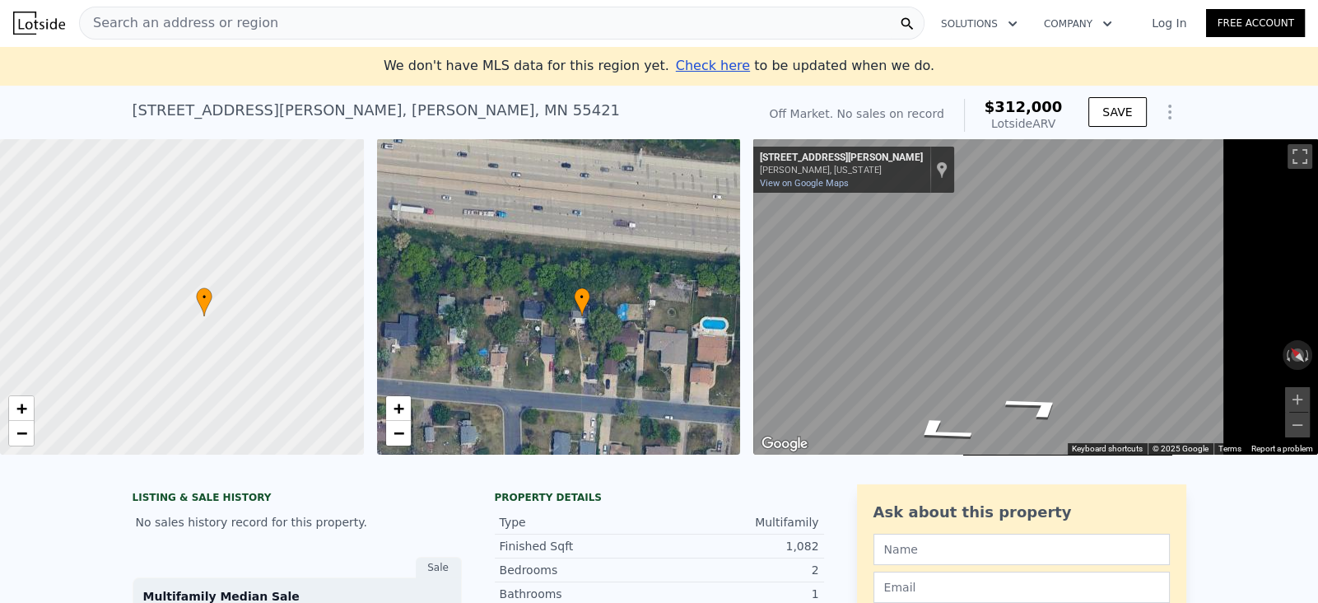
click at [405, 33] on div "Search an address or region" at bounding box center [501, 23] width 845 height 33
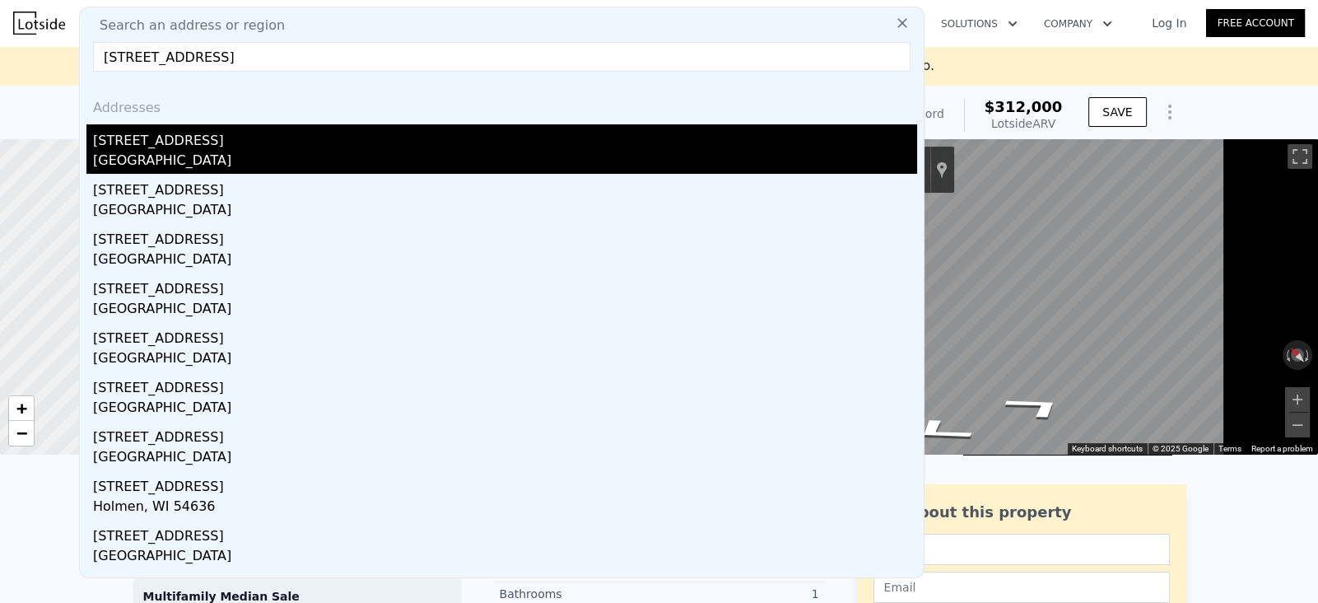
type input "[STREET_ADDRESS]"
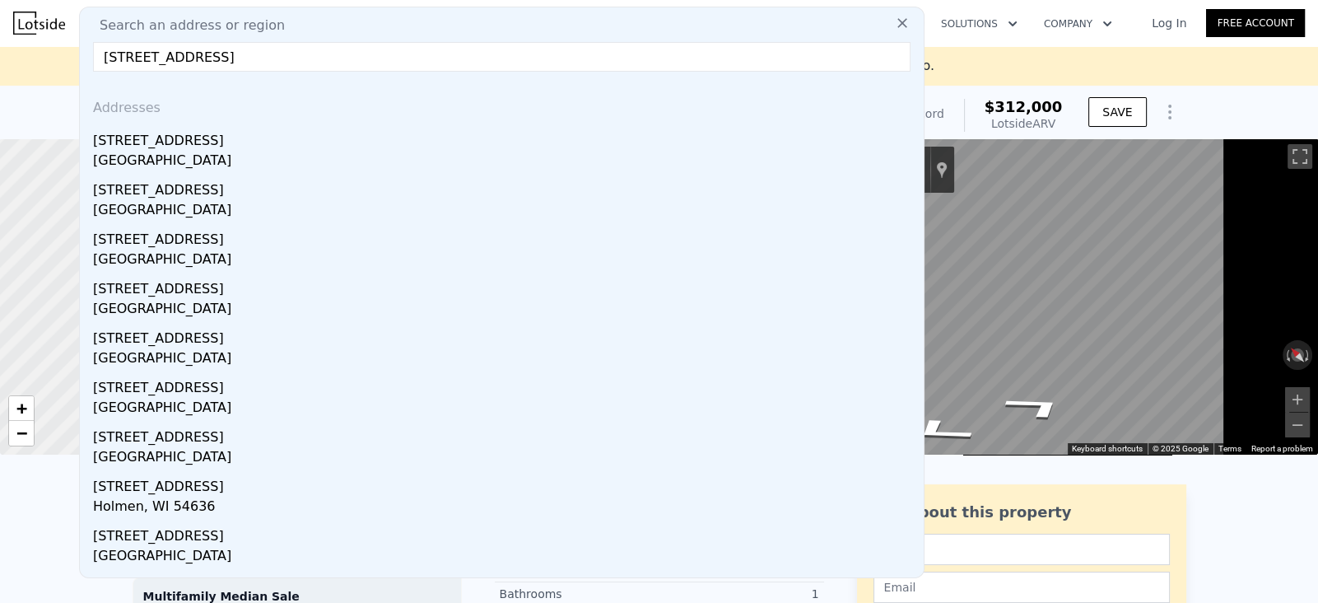
click at [323, 151] on div "[STREET_ADDRESS]" at bounding box center [505, 137] width 824 height 26
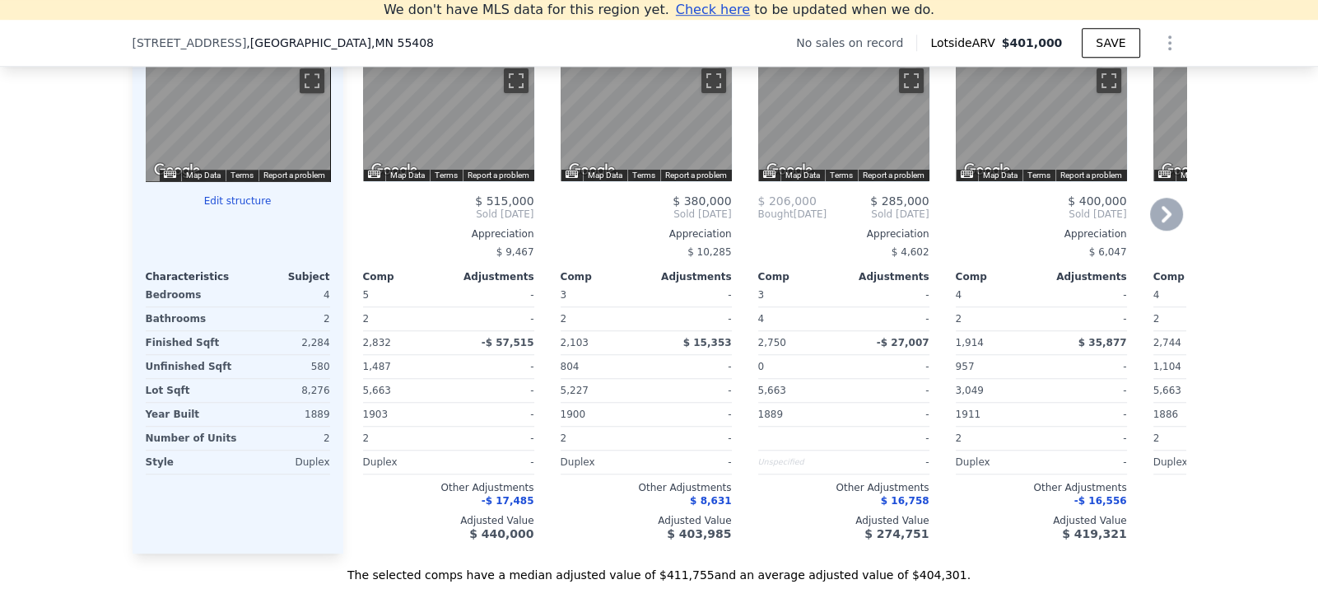
scroll to position [1733, 0]
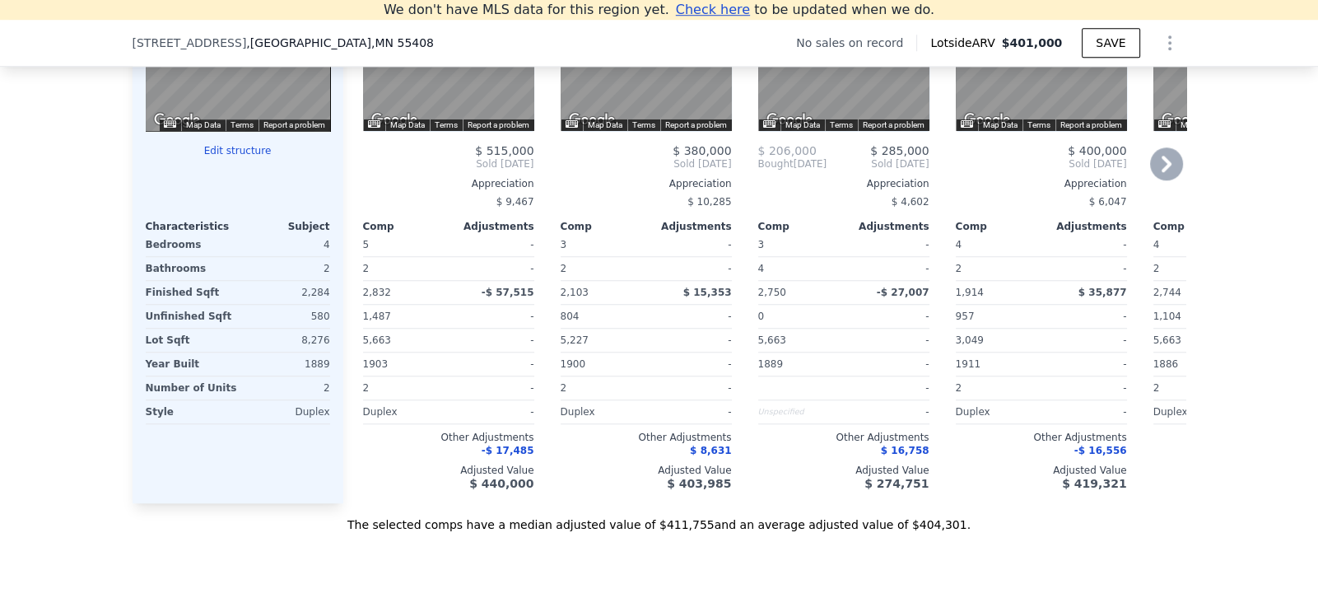
click at [1183, 180] on icon at bounding box center [1166, 163] width 33 height 33
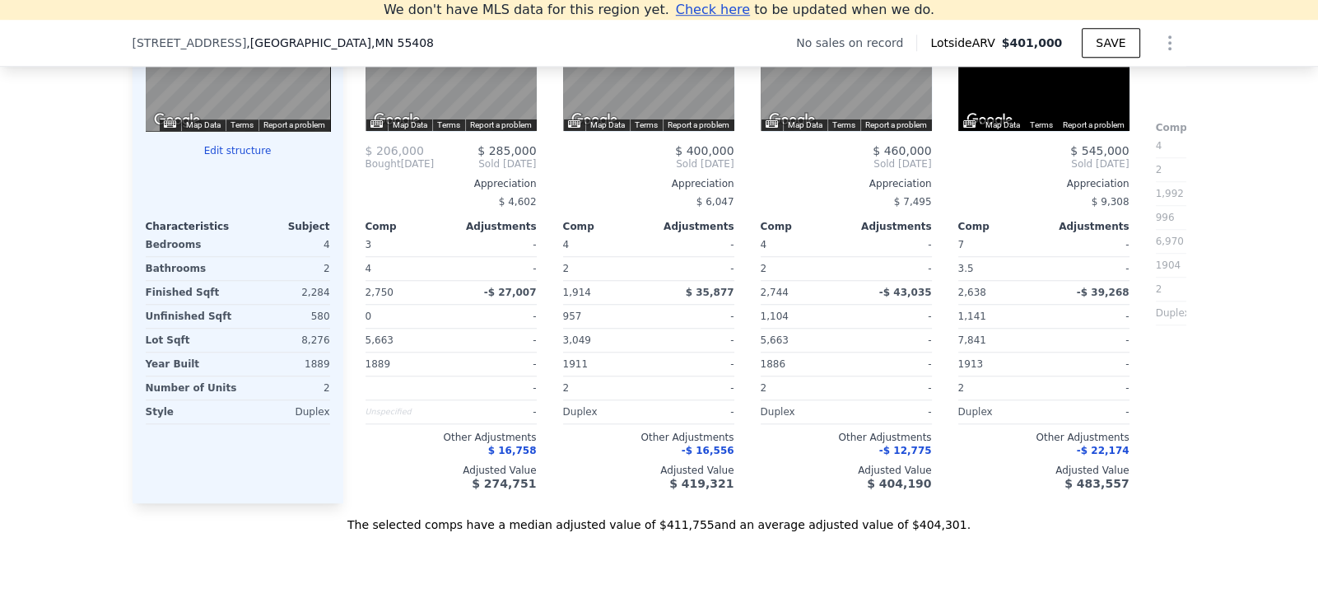
scroll to position [0, 394]
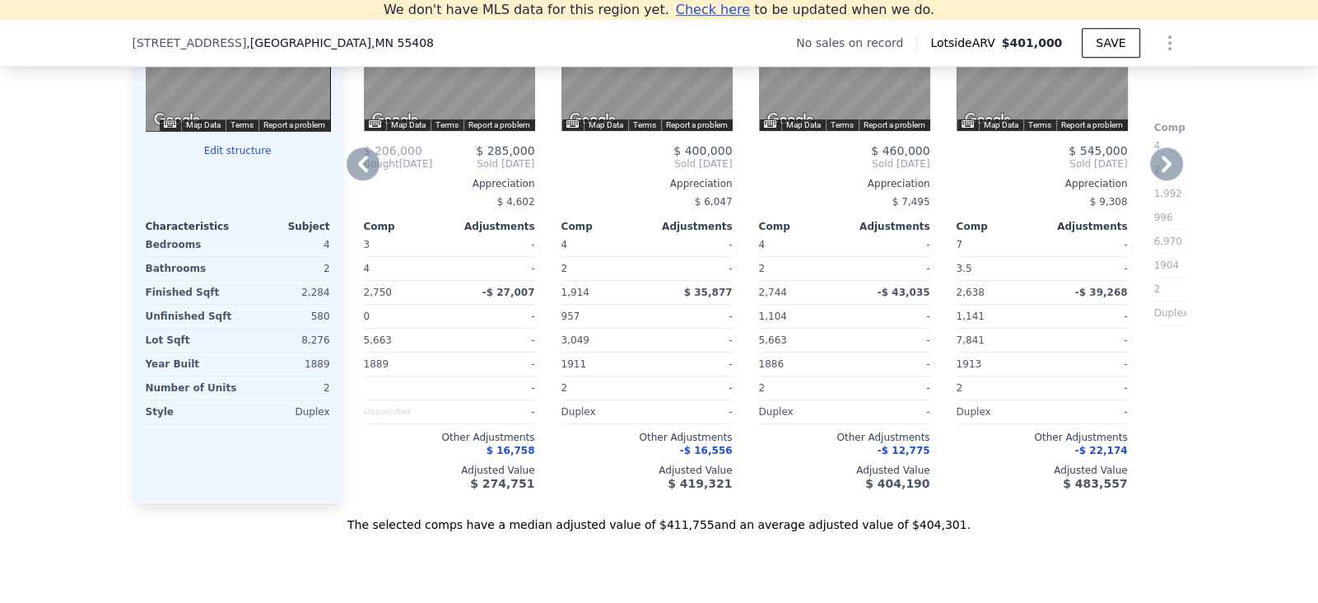
click at [1183, 180] on icon at bounding box center [1166, 163] width 33 height 33
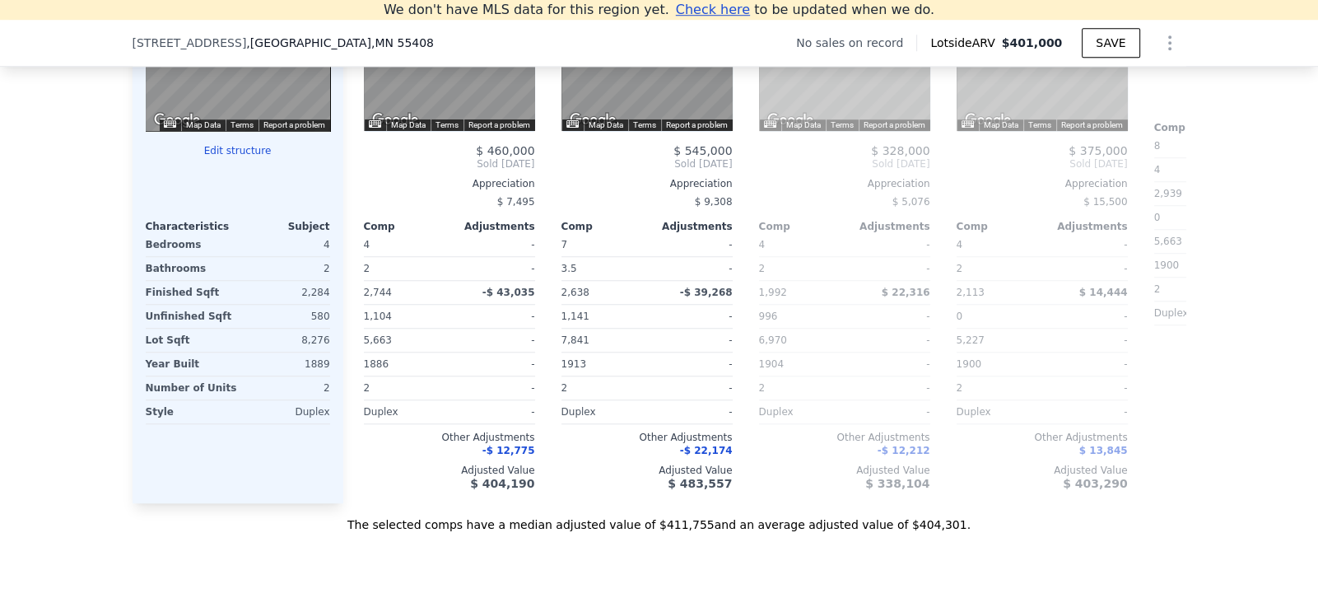
scroll to position [0, 789]
click at [1183, 180] on icon at bounding box center [1166, 163] width 33 height 33
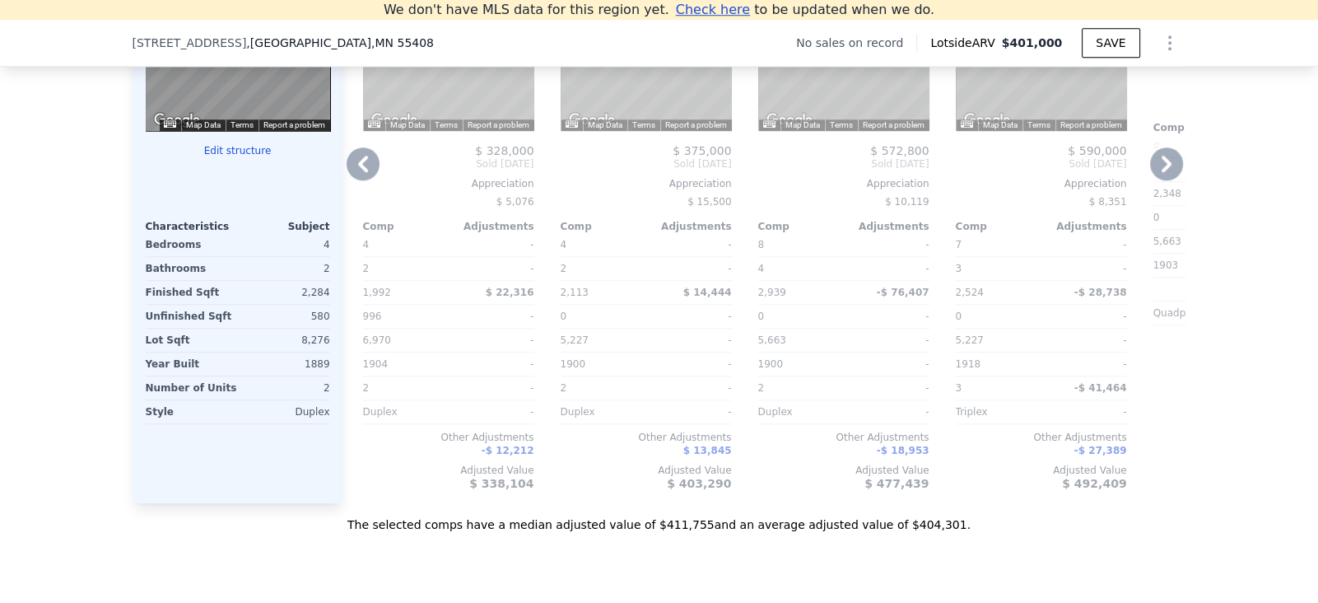
click at [1183, 180] on icon at bounding box center [1166, 163] width 33 height 33
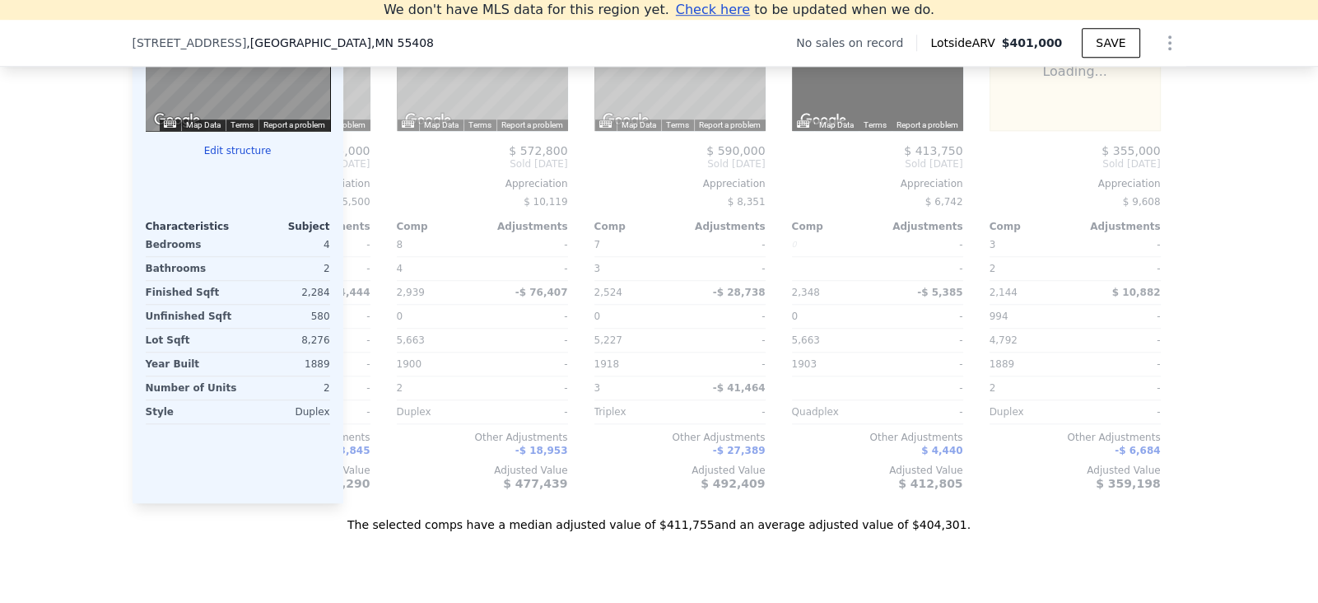
scroll to position [0, 1580]
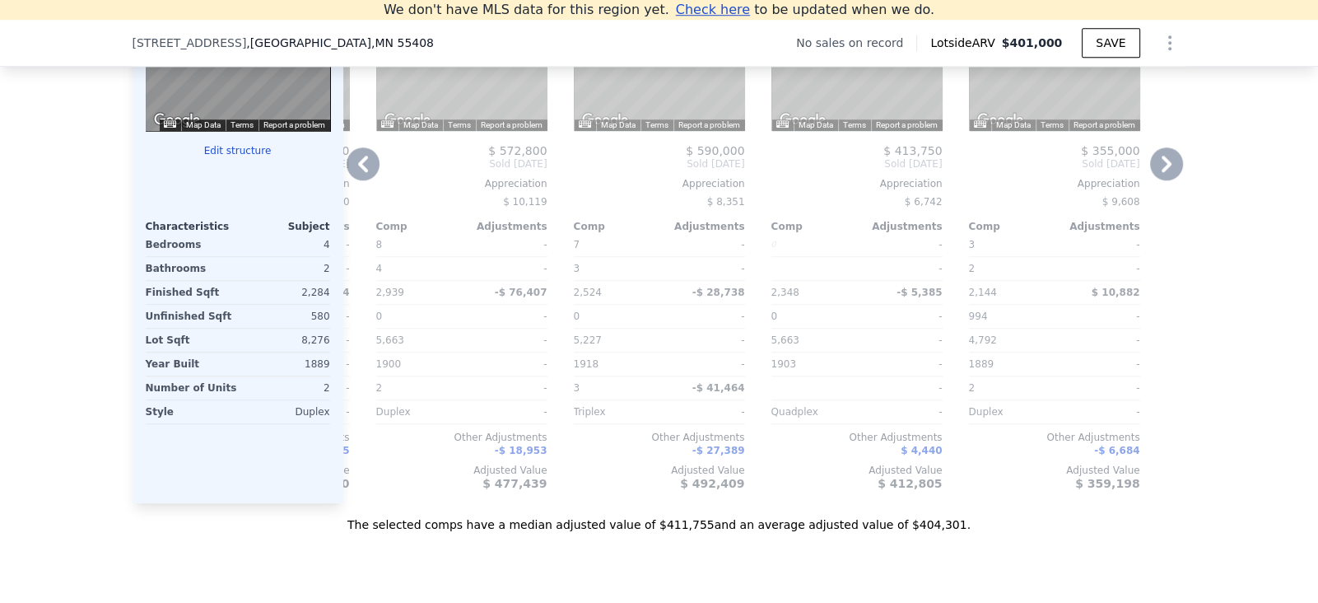
click at [1183, 180] on icon at bounding box center [1166, 163] width 33 height 33
click at [347, 180] on icon at bounding box center [363, 163] width 33 height 33
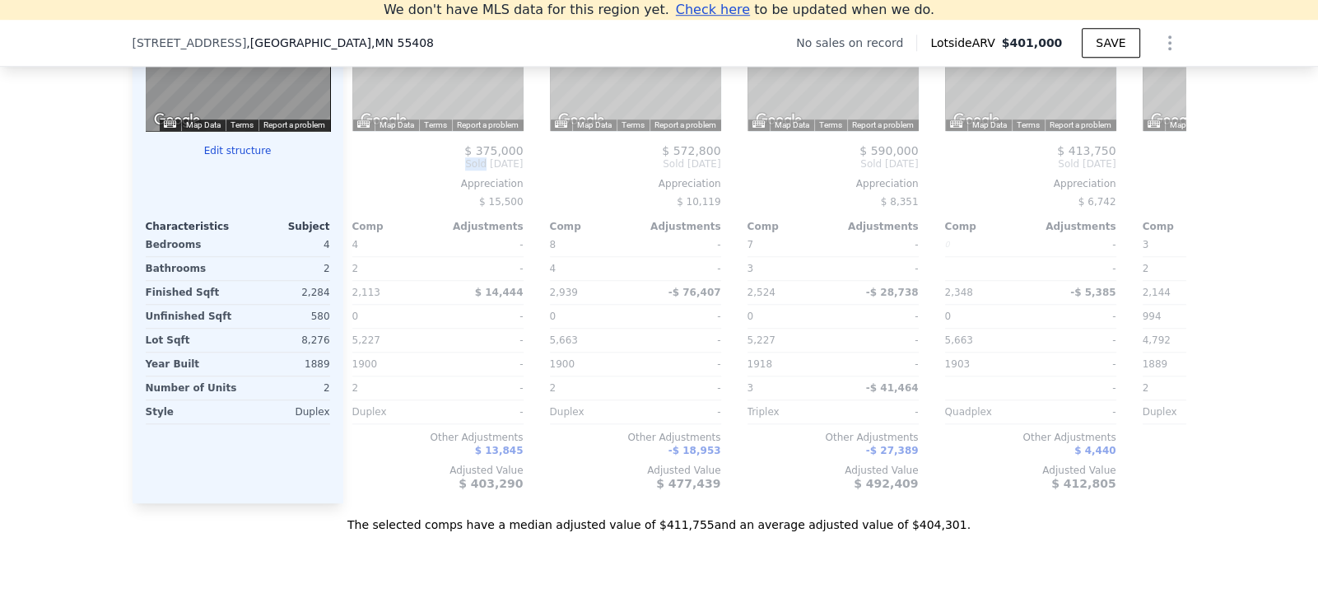
click at [343, 343] on div "Comp A ( 0.13 miles) [STREET_ADDRESS][PERSON_NAME] MLS Data Unavailable ← Move …" at bounding box center [764, 226] width 843 height 553
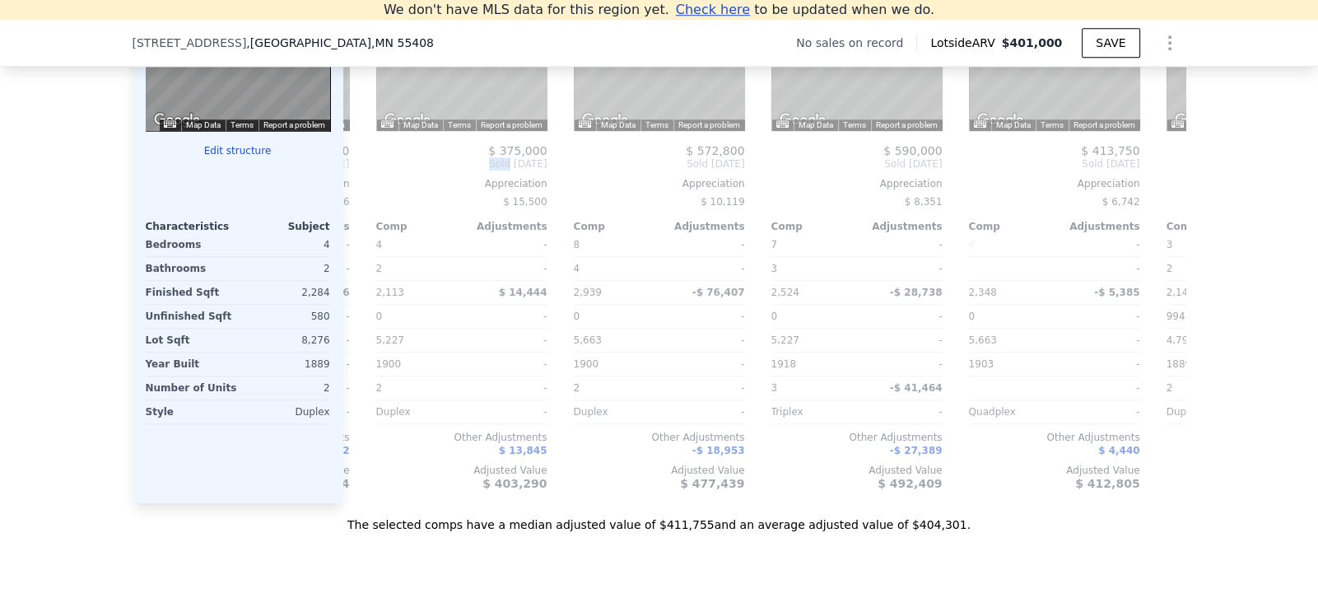
scroll to position [0, 1367]
